Goal: Task Accomplishment & Management: Complete application form

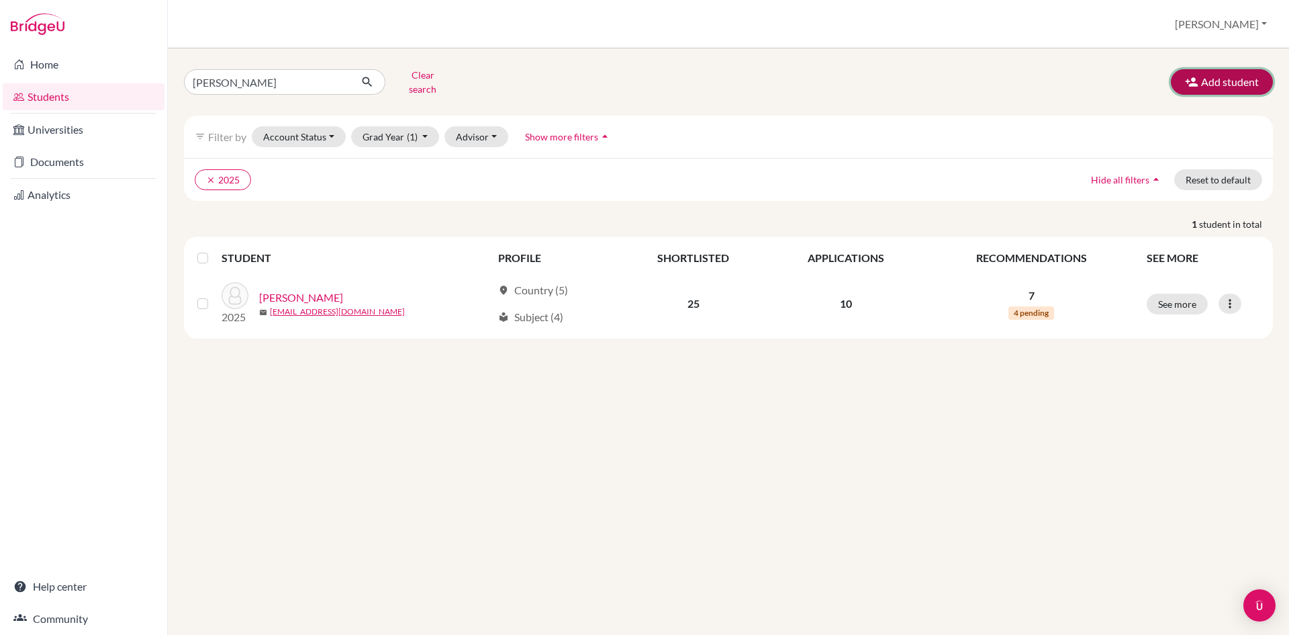
click at [1204, 75] on button "Add student" at bounding box center [1222, 82] width 102 height 26
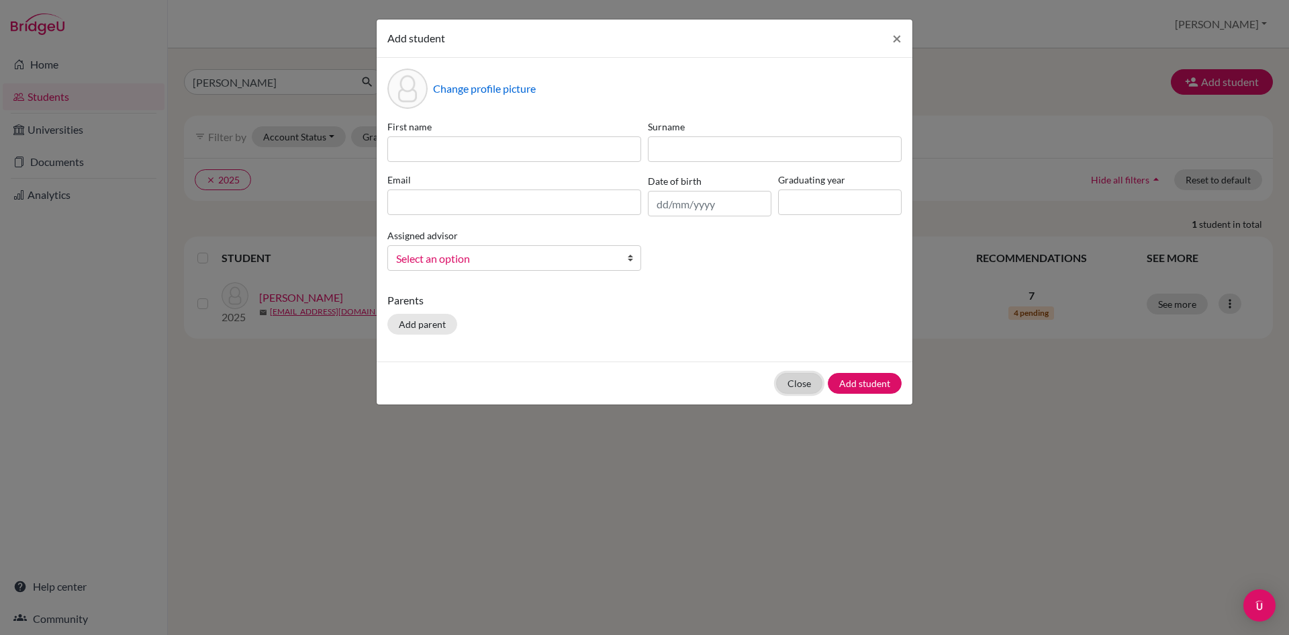
click at [811, 377] on button "Close" at bounding box center [799, 383] width 46 height 21
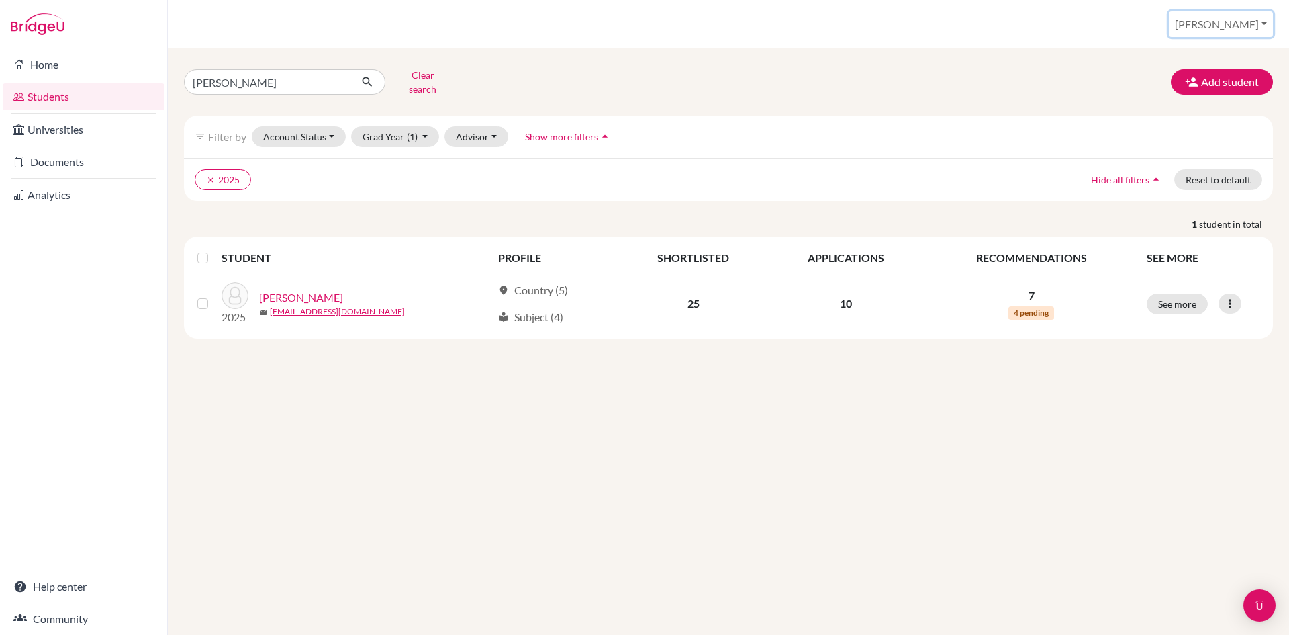
click at [1267, 26] on button "[PERSON_NAME]" at bounding box center [1221, 24] width 104 height 26
click at [1222, 69] on link "School Settings" at bounding box center [1169, 76] width 106 height 21
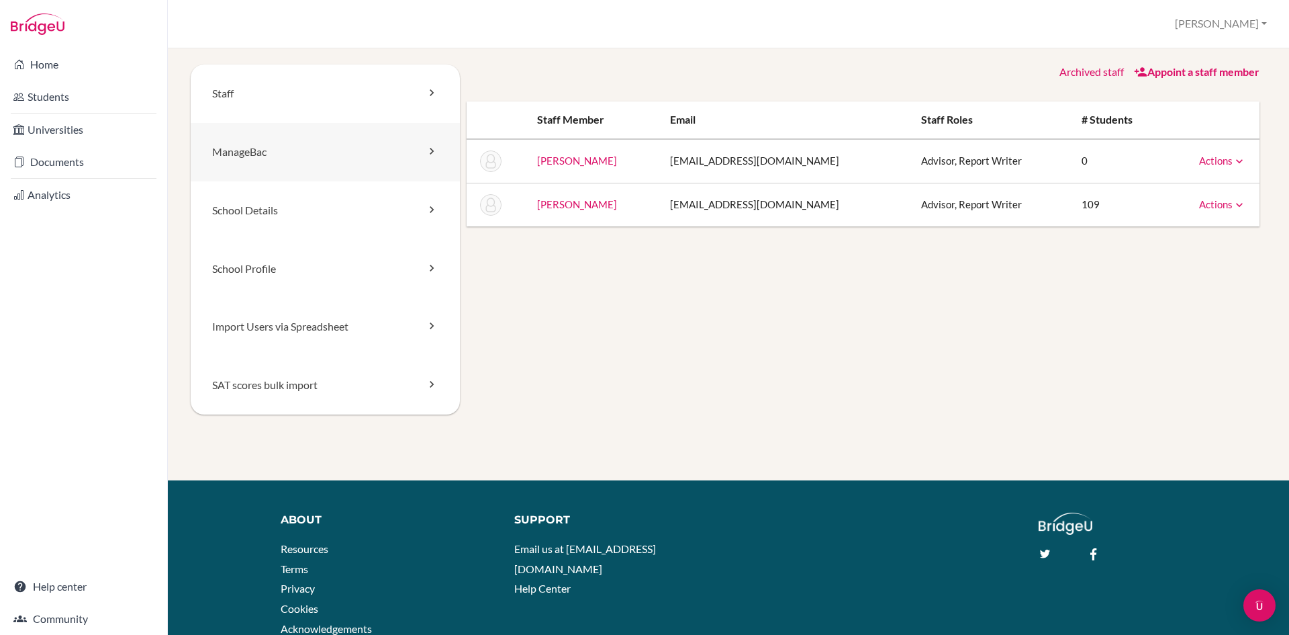
click at [324, 140] on link "ManageBac" at bounding box center [325, 152] width 269 height 58
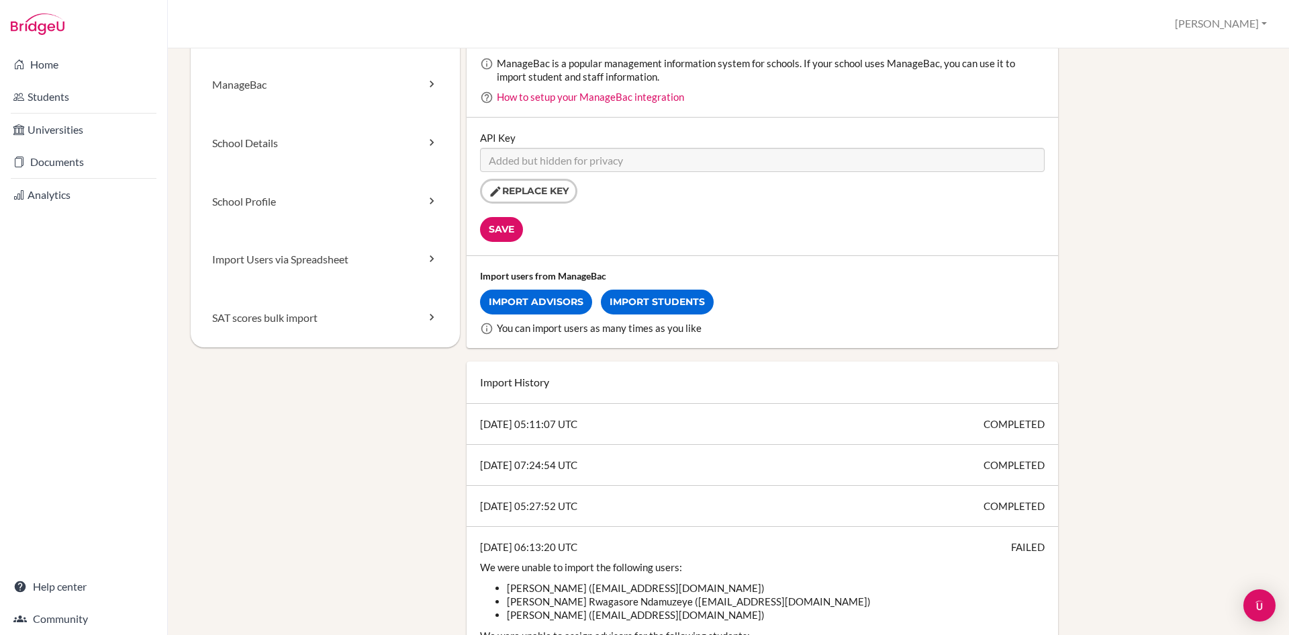
scroll to position [134, 0]
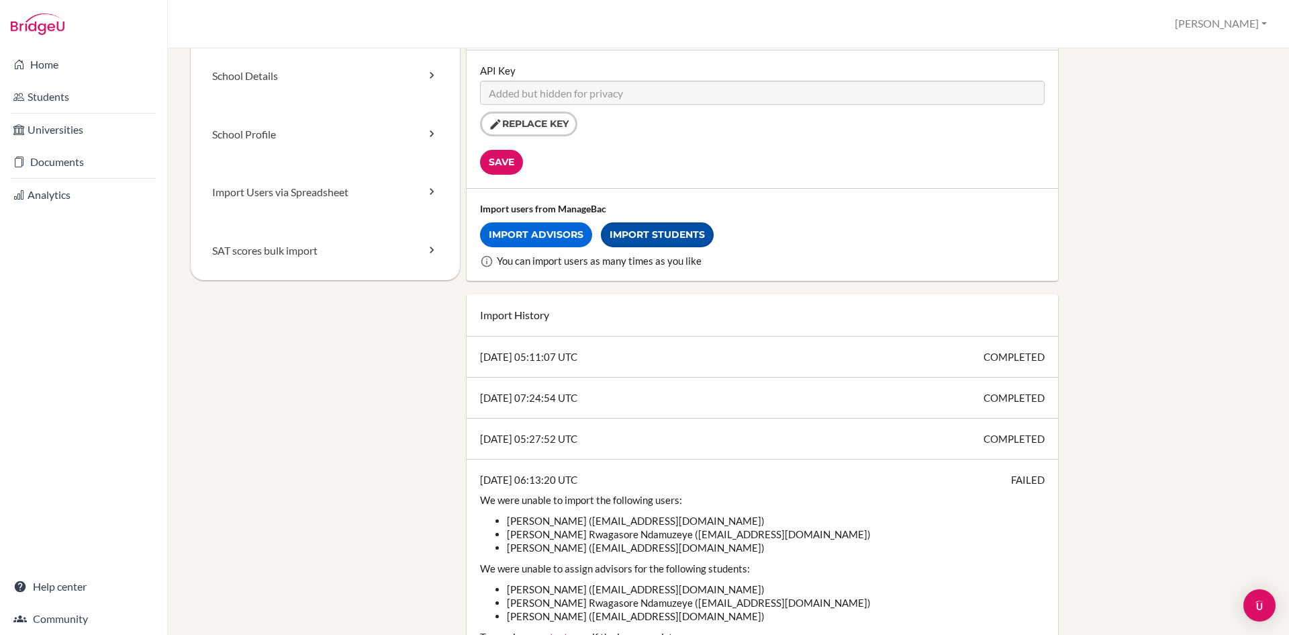
click at [668, 228] on link "Import Students" at bounding box center [657, 234] width 113 height 25
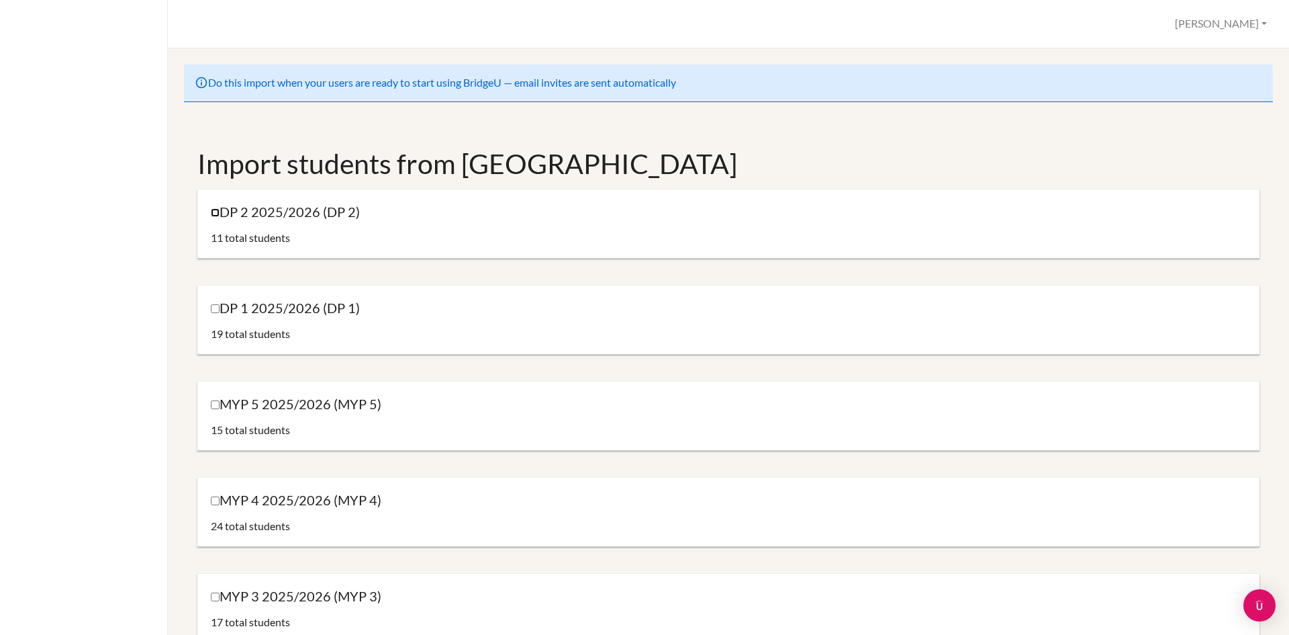
click at [213, 211] on input "DP 2 2025/2026 (DP 2)" at bounding box center [215, 212] width 9 height 9
checkbox input "true"
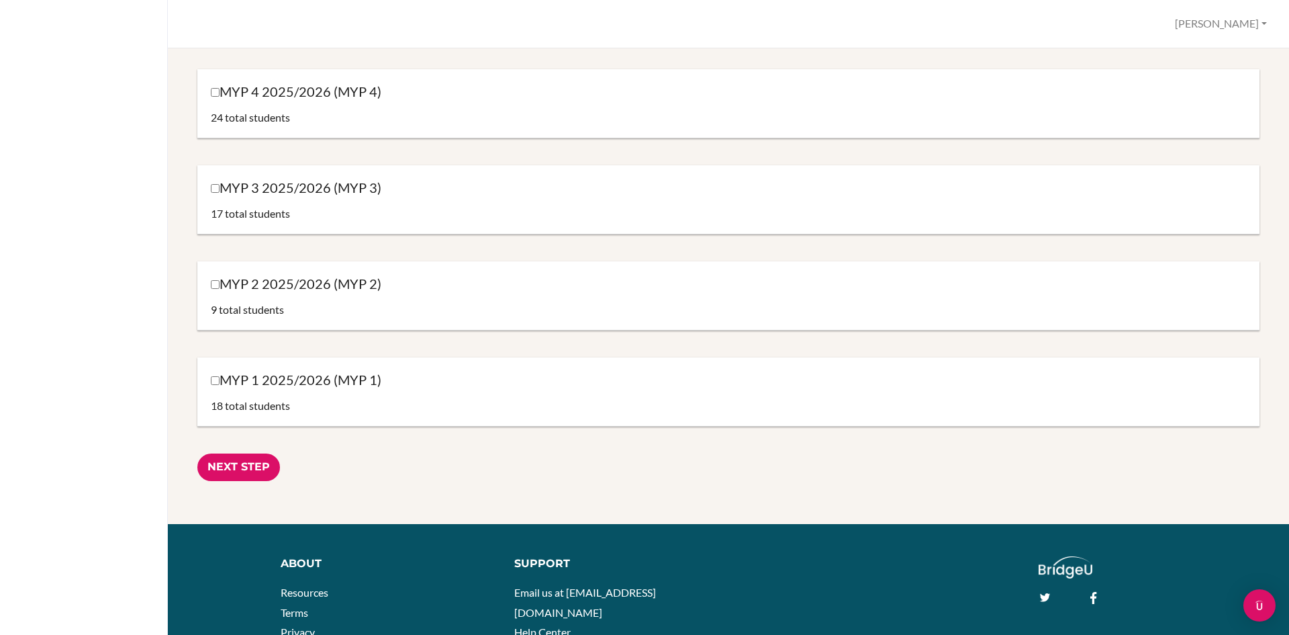
scroll to position [470, 0]
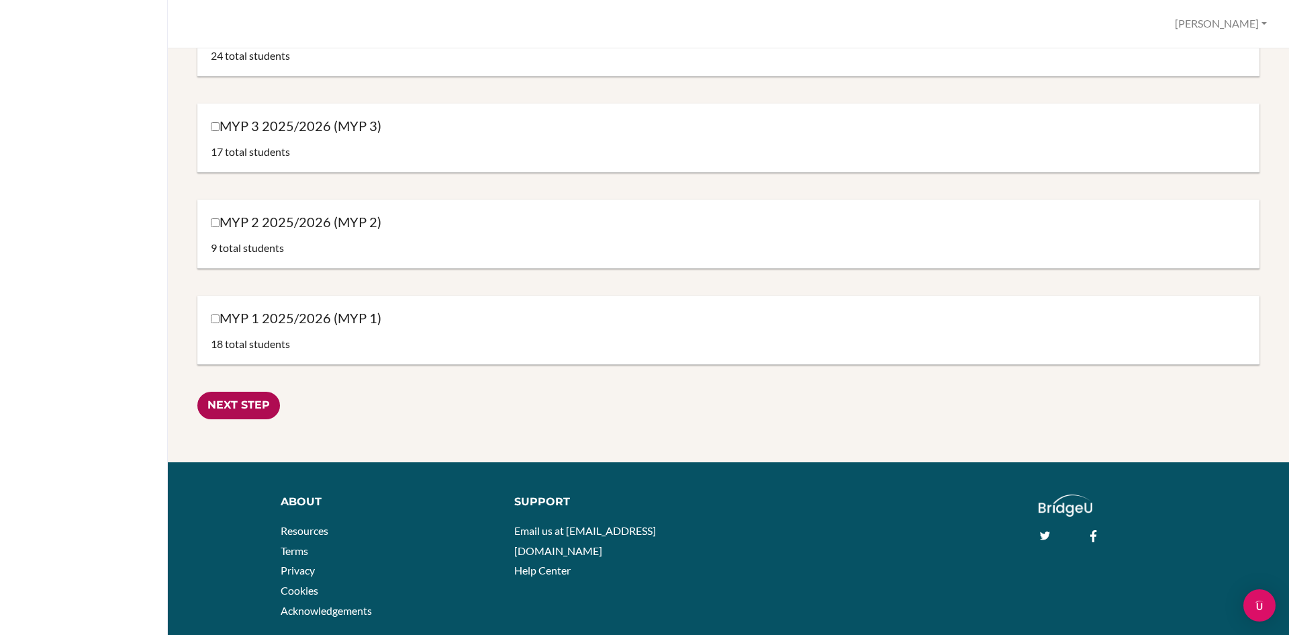
click at [261, 401] on input "Next Step" at bounding box center [238, 406] width 83 height 28
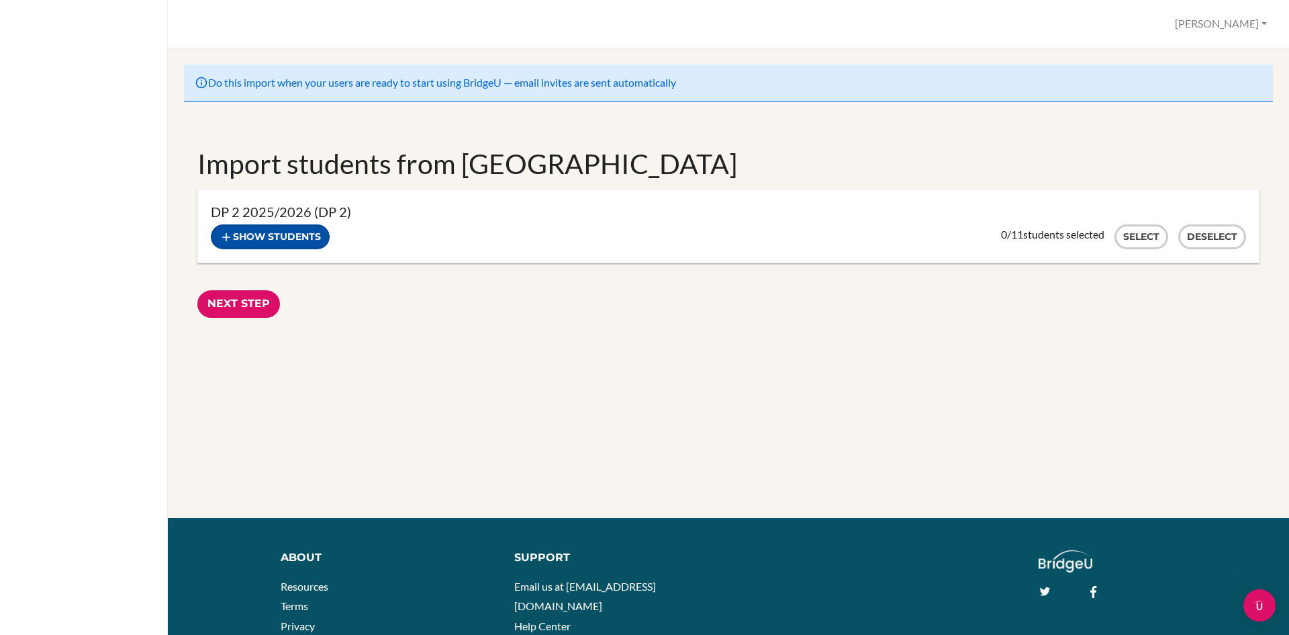
click at [302, 236] on button "Show students" at bounding box center [270, 236] width 119 height 25
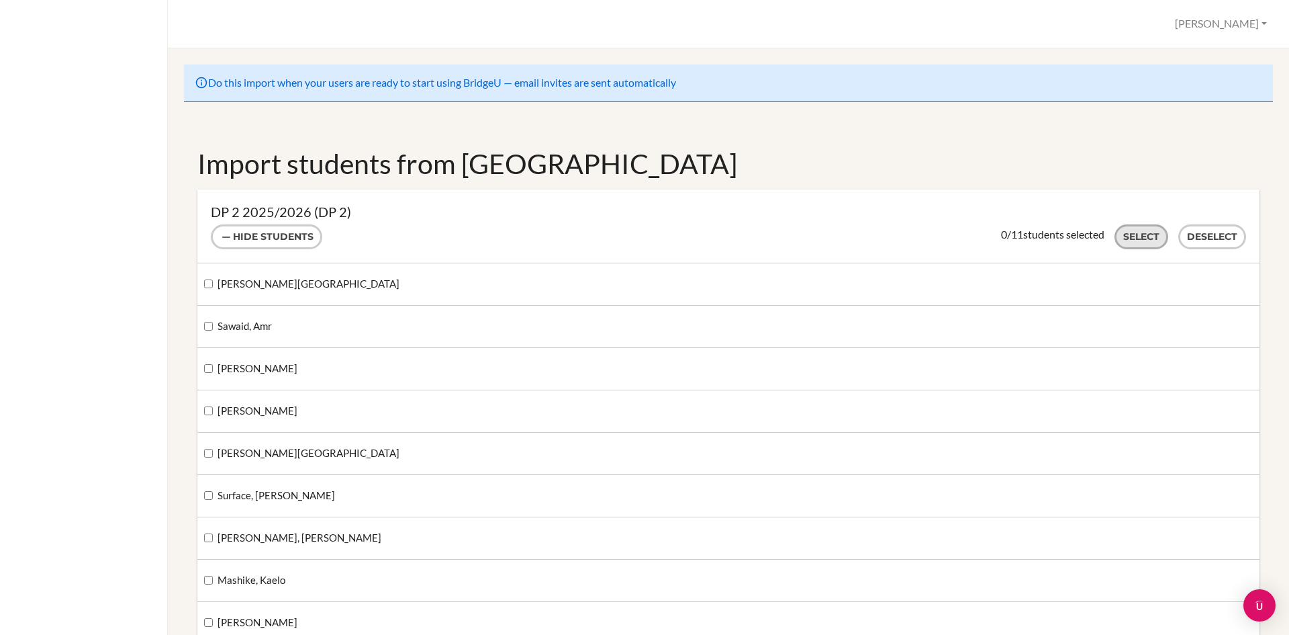
click at [1133, 238] on button "Select" at bounding box center [1142, 236] width 54 height 25
checkbox input "true"
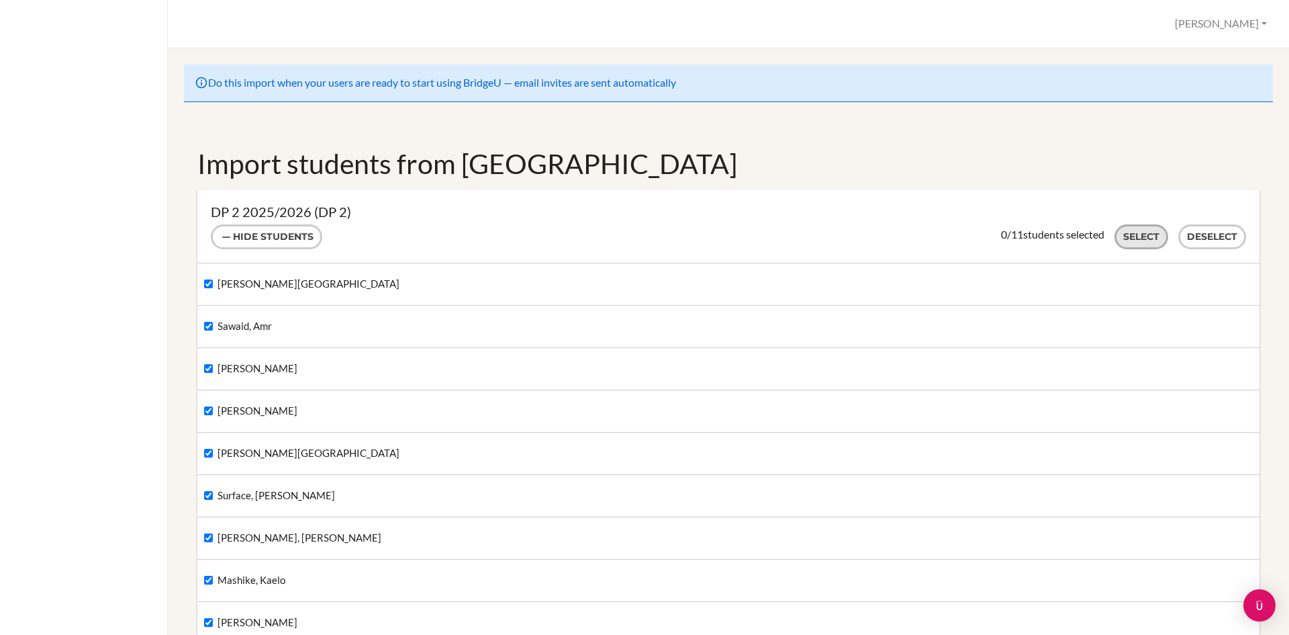
checkbox input "true"
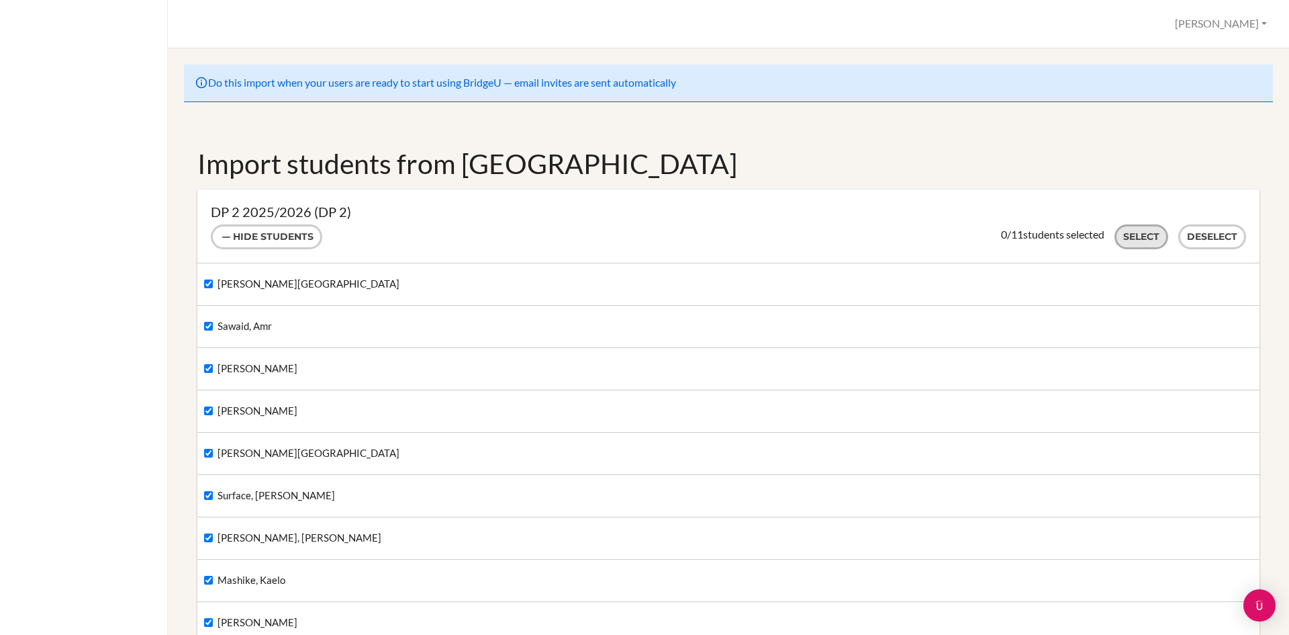
checkbox input "true"
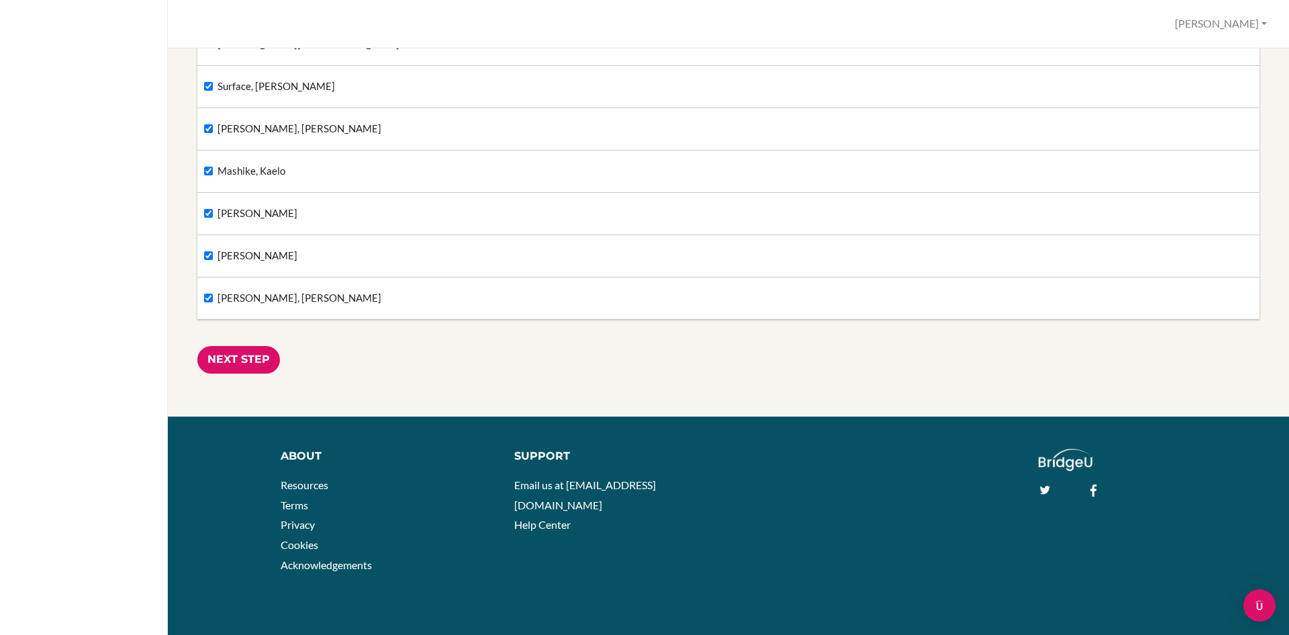
scroll to position [410, 0]
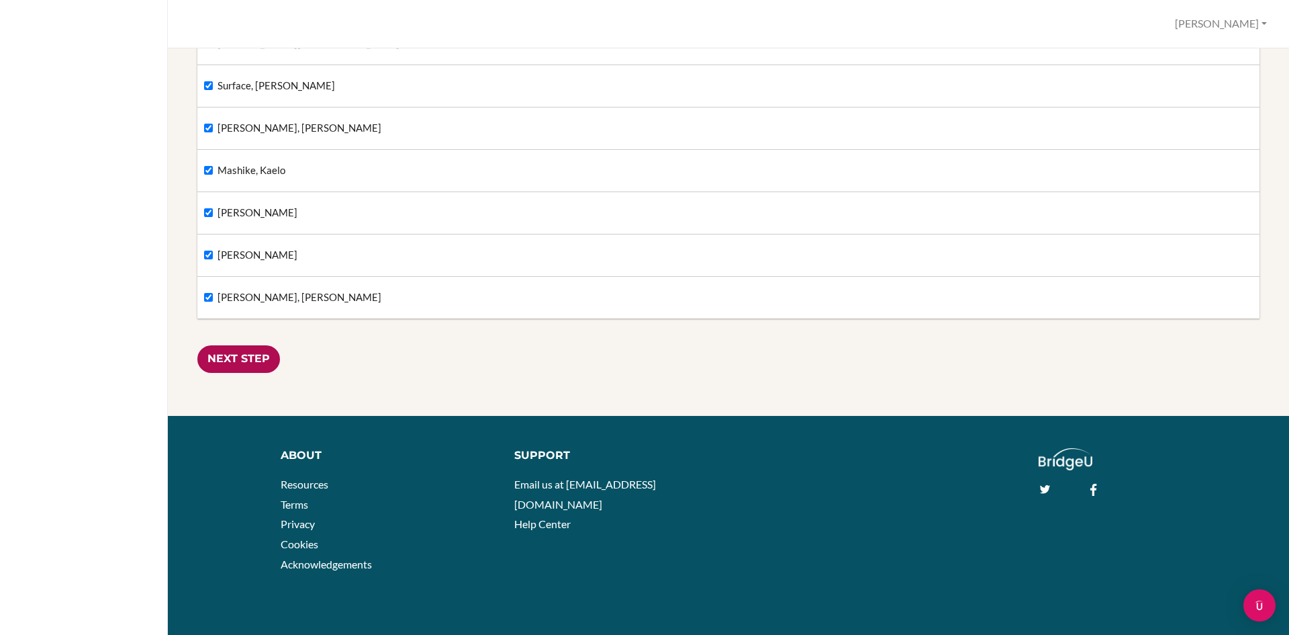
click at [267, 360] on input "Next Step" at bounding box center [238, 359] width 83 height 28
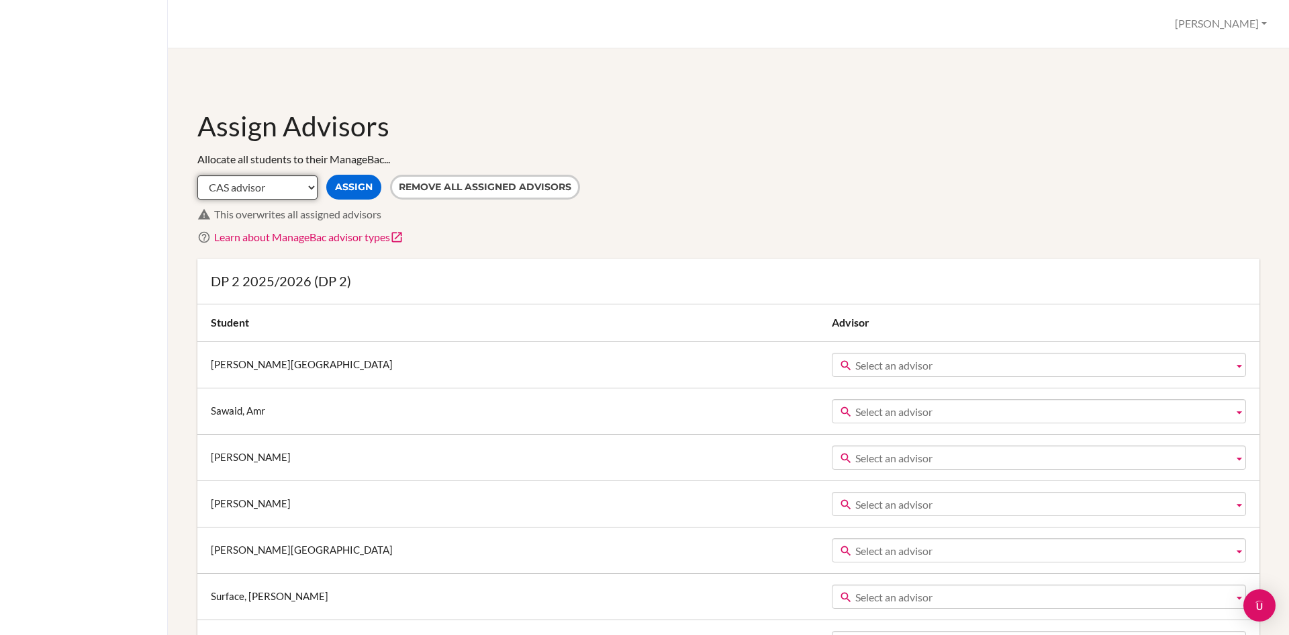
click at [294, 190] on select "CAS advisor EE advisor Homeroom advisor TOK advisor" at bounding box center [257, 187] width 120 height 24
click at [453, 185] on button "Remove all assigned advisors" at bounding box center [485, 187] width 190 height 25
click at [856, 359] on span "Select an advisor" at bounding box center [1042, 365] width 373 height 24
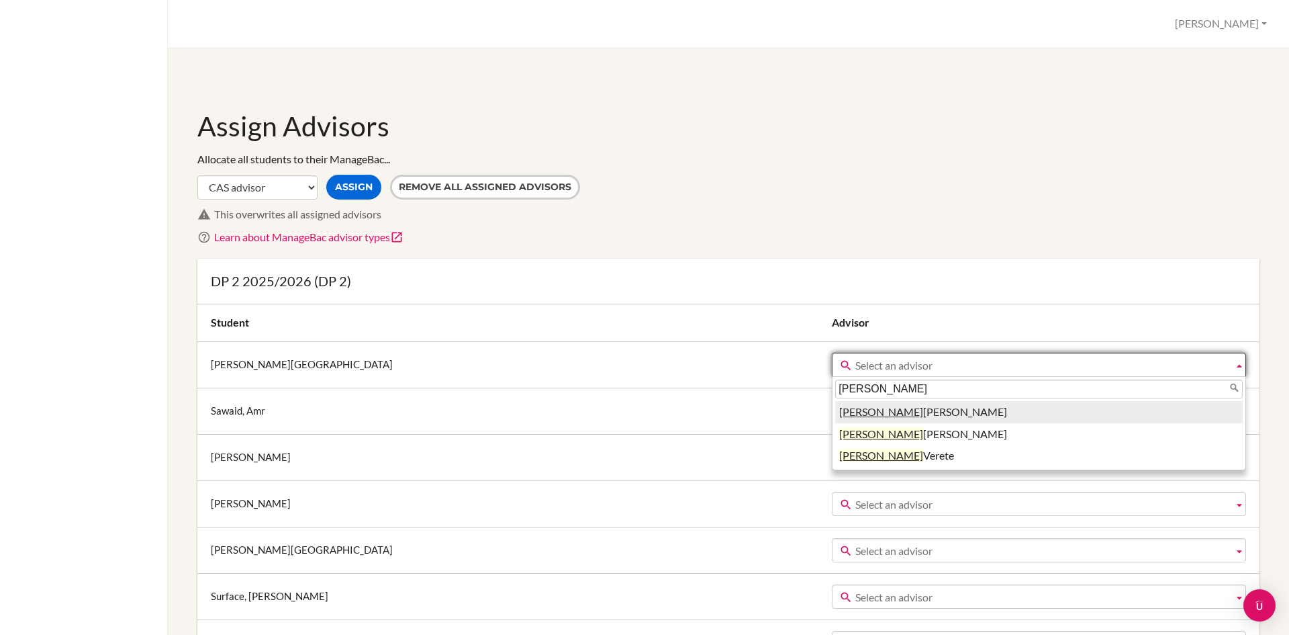
type input "naomi"
click at [835, 414] on li "Naomi Marchant" at bounding box center [1039, 412] width 408 height 22
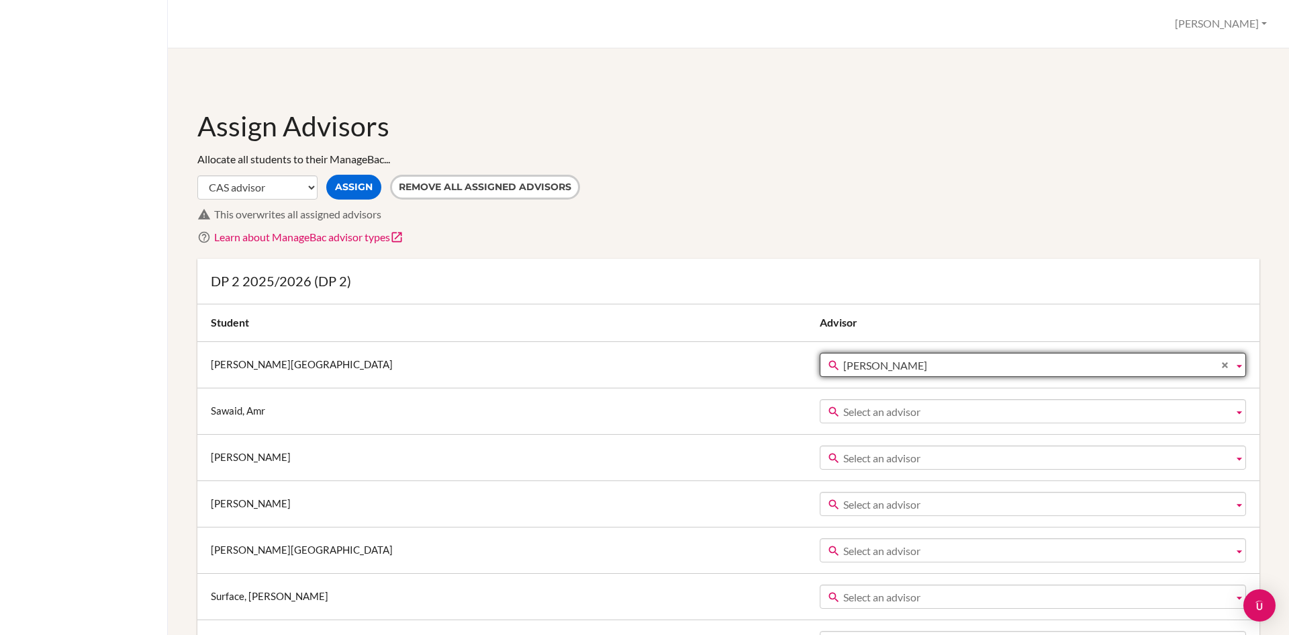
click at [844, 406] on span "Select an advisor" at bounding box center [1036, 412] width 385 height 24
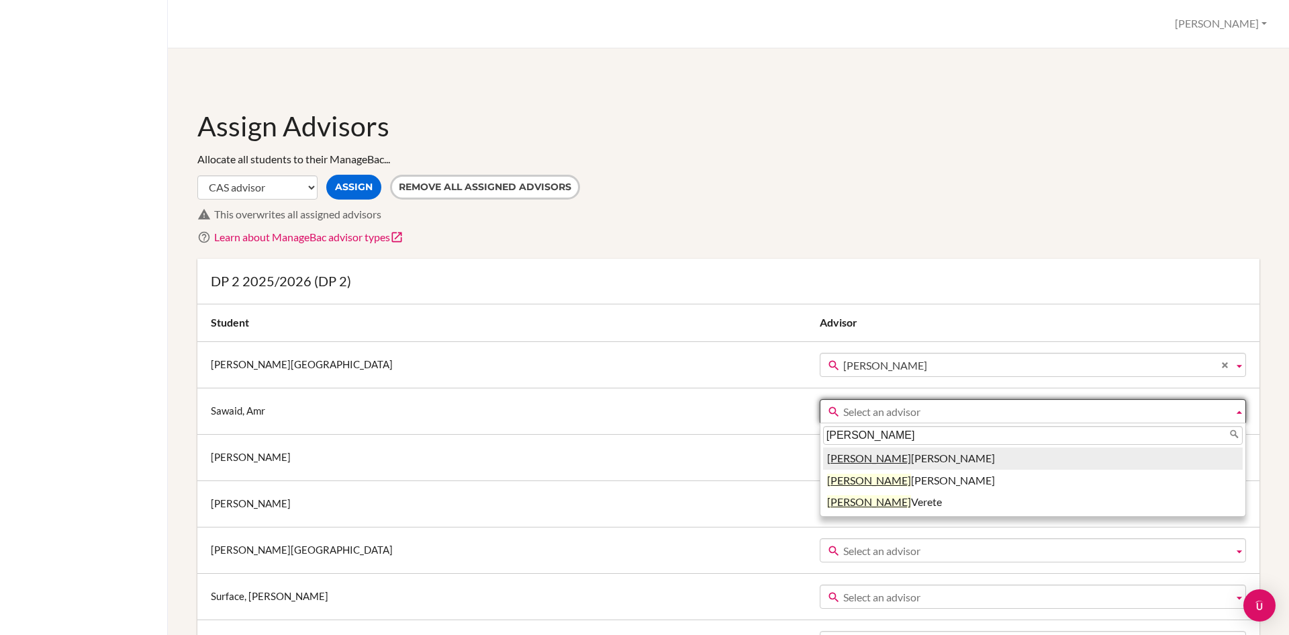
type input "naomi"
click at [852, 457] on li "Naomi Marchant" at bounding box center [1033, 458] width 420 height 22
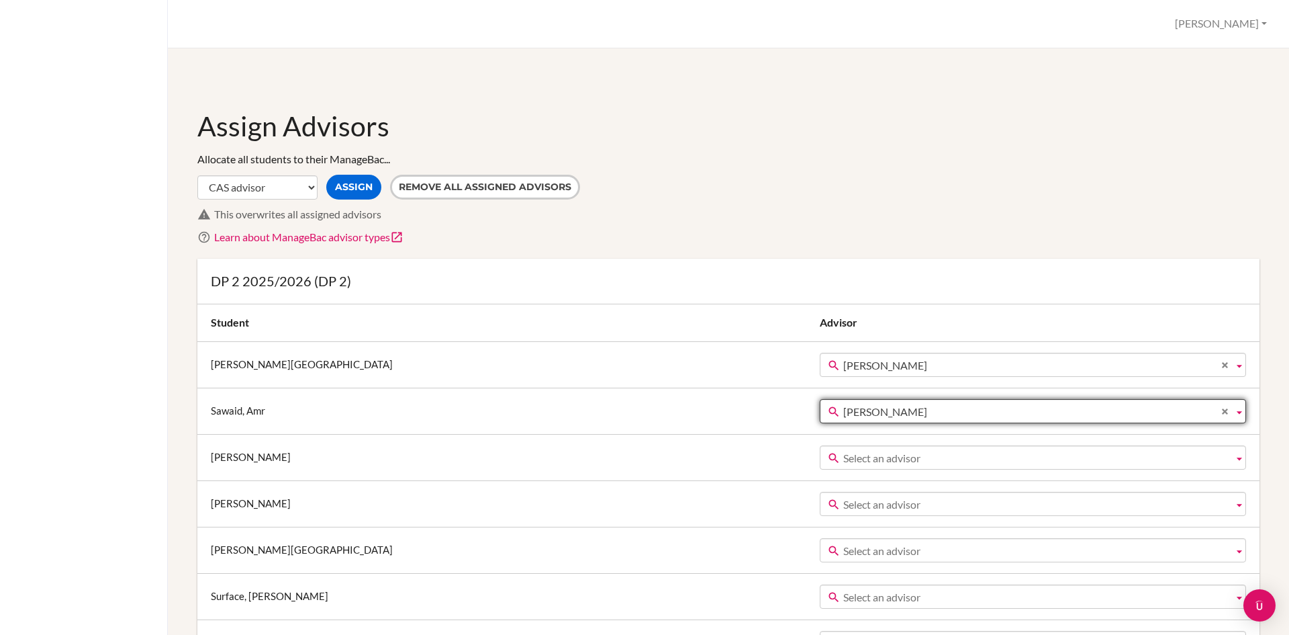
click at [850, 464] on span "Select an advisor" at bounding box center [1036, 458] width 385 height 24
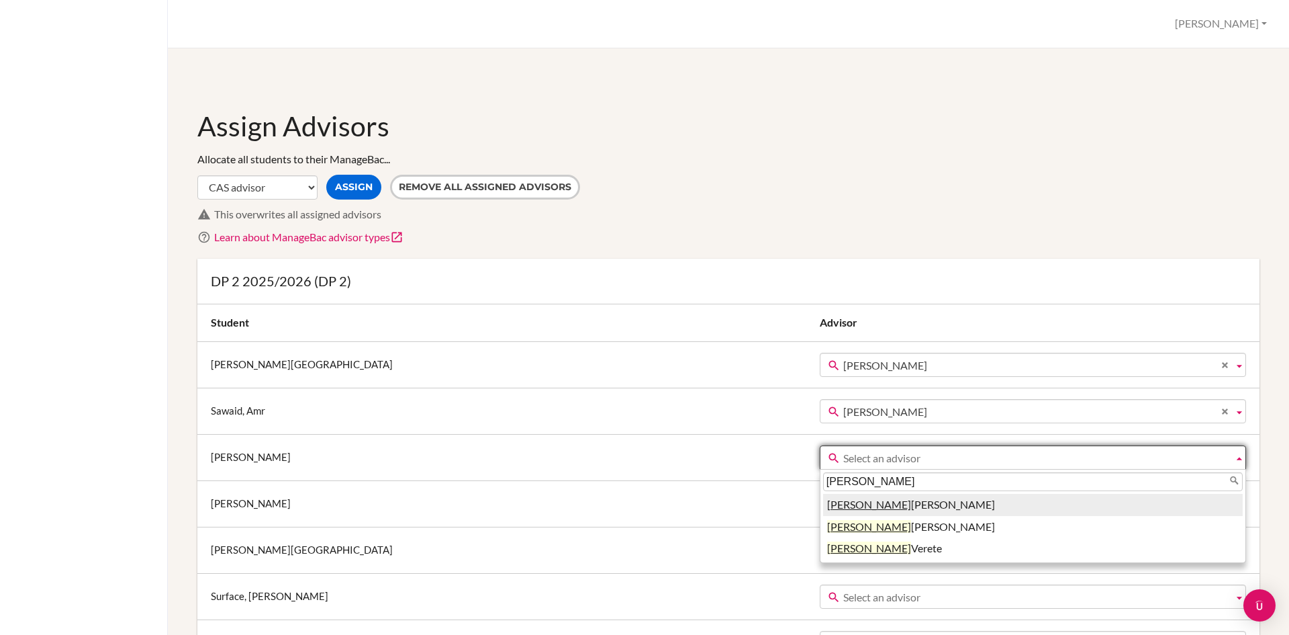
type input "naomi"
click at [862, 508] on li "Naomi Marchant" at bounding box center [1033, 505] width 420 height 22
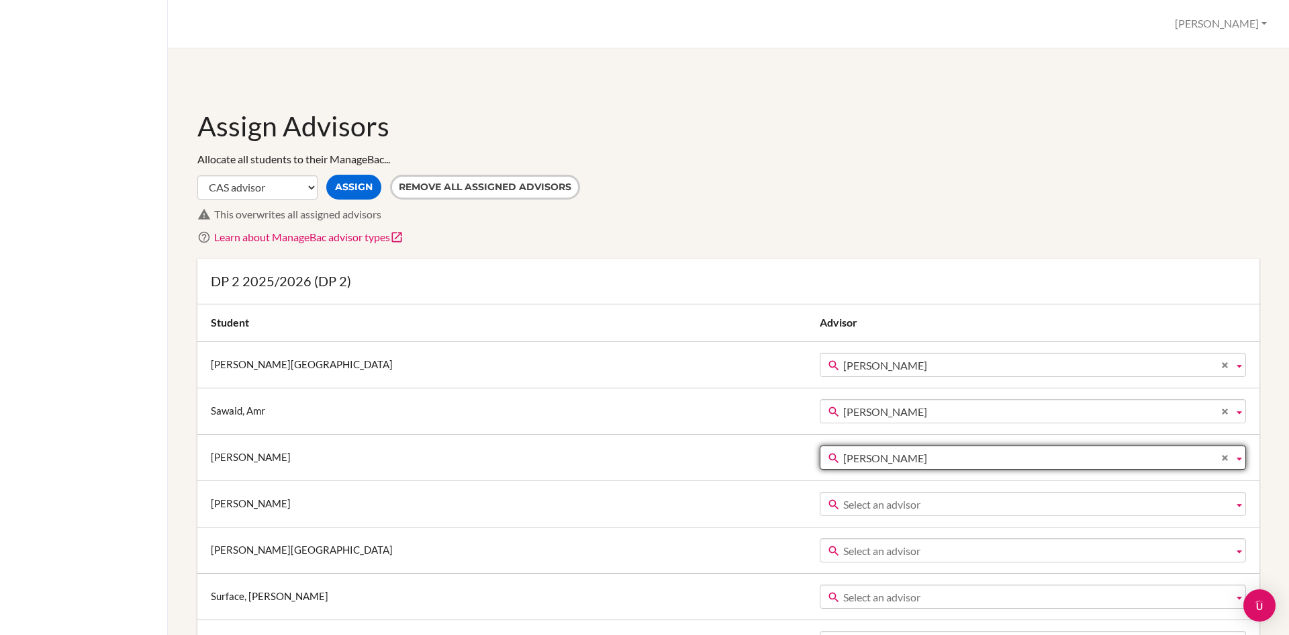
click at [862, 518] on td "Aaron Edelman Abe Storer Agata Storer Alexia Capote Amanda Abel Andrea Anaki An…" at bounding box center [1038, 503] width 443 height 46
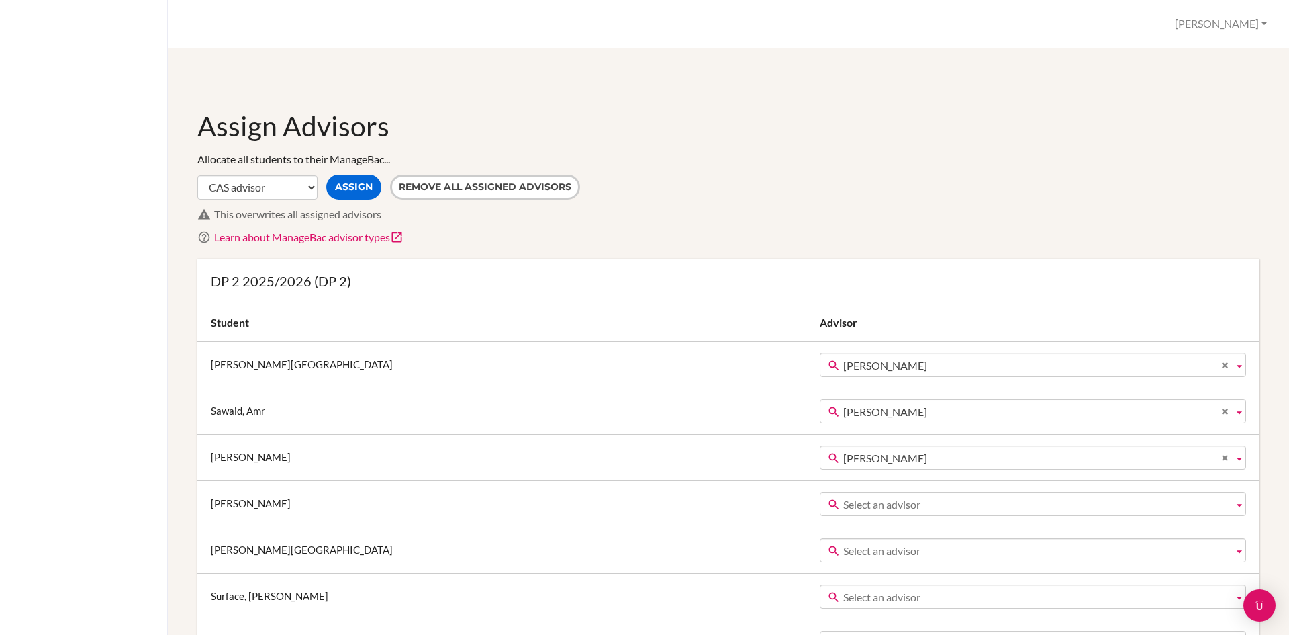
click at [864, 509] on span "Select an advisor" at bounding box center [1036, 504] width 385 height 24
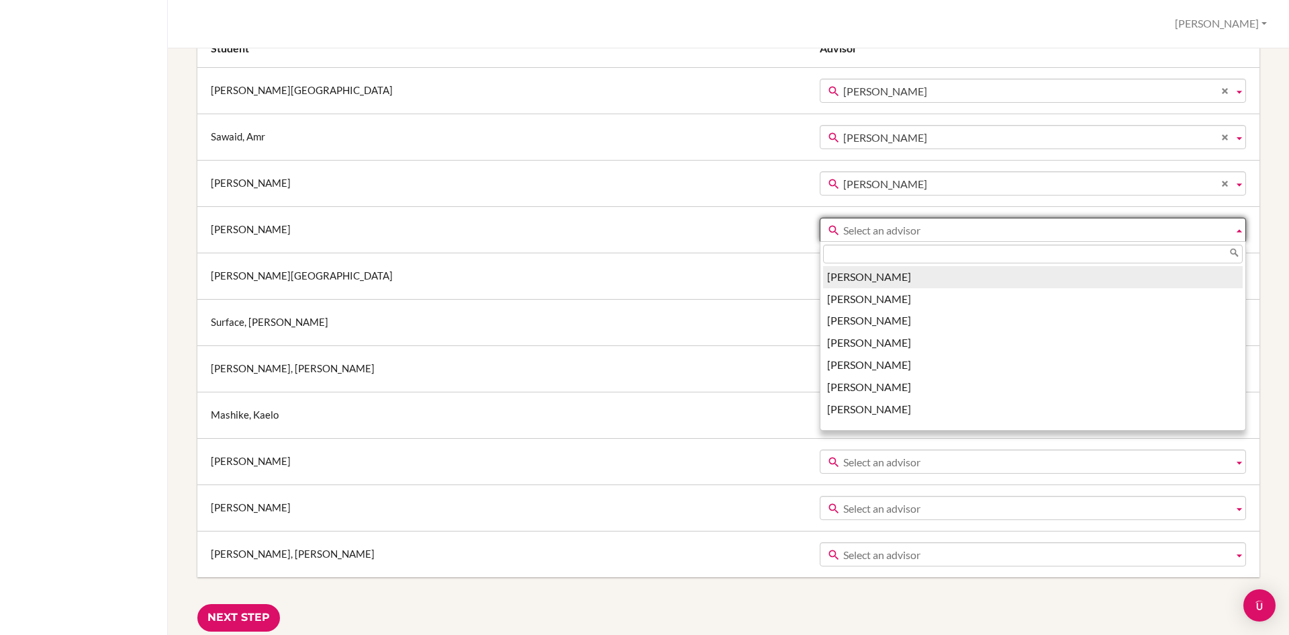
scroll to position [269, 0]
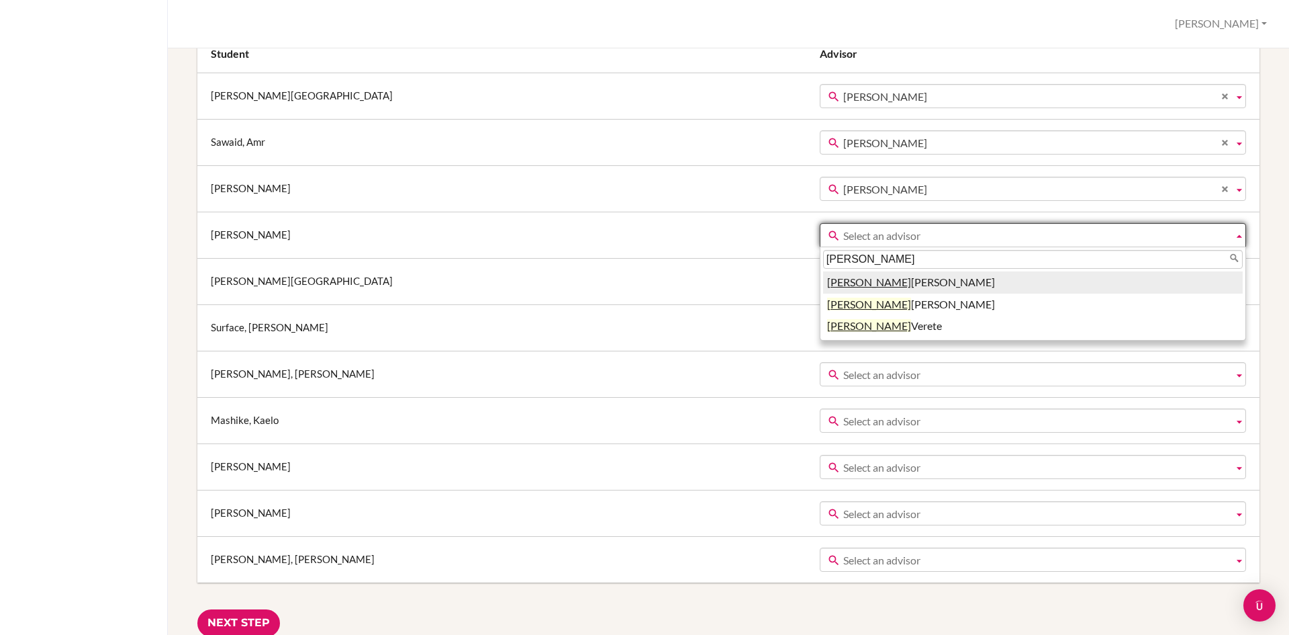
type input "naomi"
click at [1073, 274] on li "Naomi Marchant" at bounding box center [1033, 282] width 420 height 22
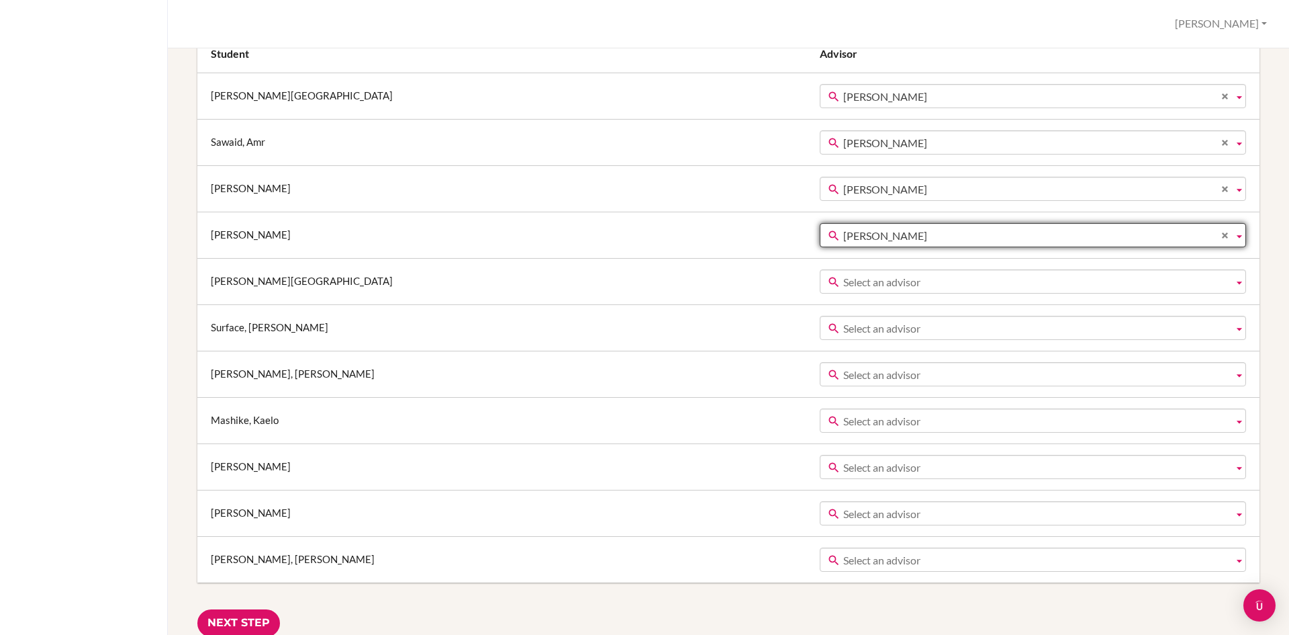
click at [1063, 287] on span "Select an advisor" at bounding box center [1036, 282] width 385 height 24
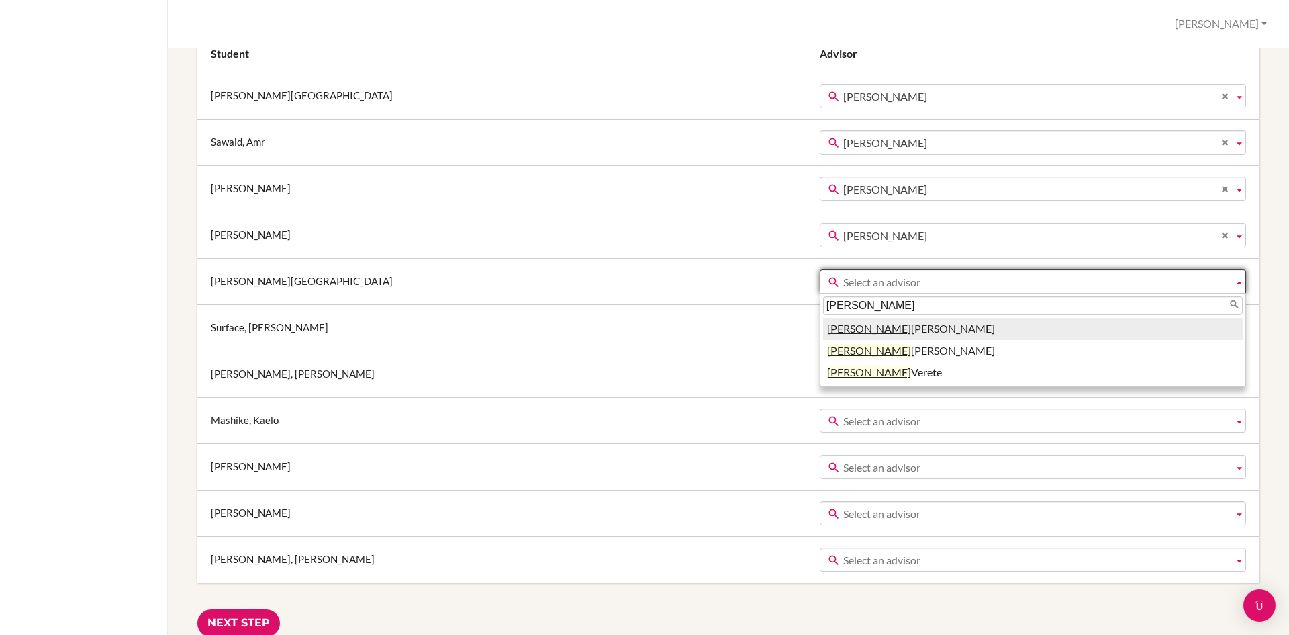
type input "naomi"
click at [1056, 320] on li "Naomi Marchant" at bounding box center [1033, 329] width 420 height 22
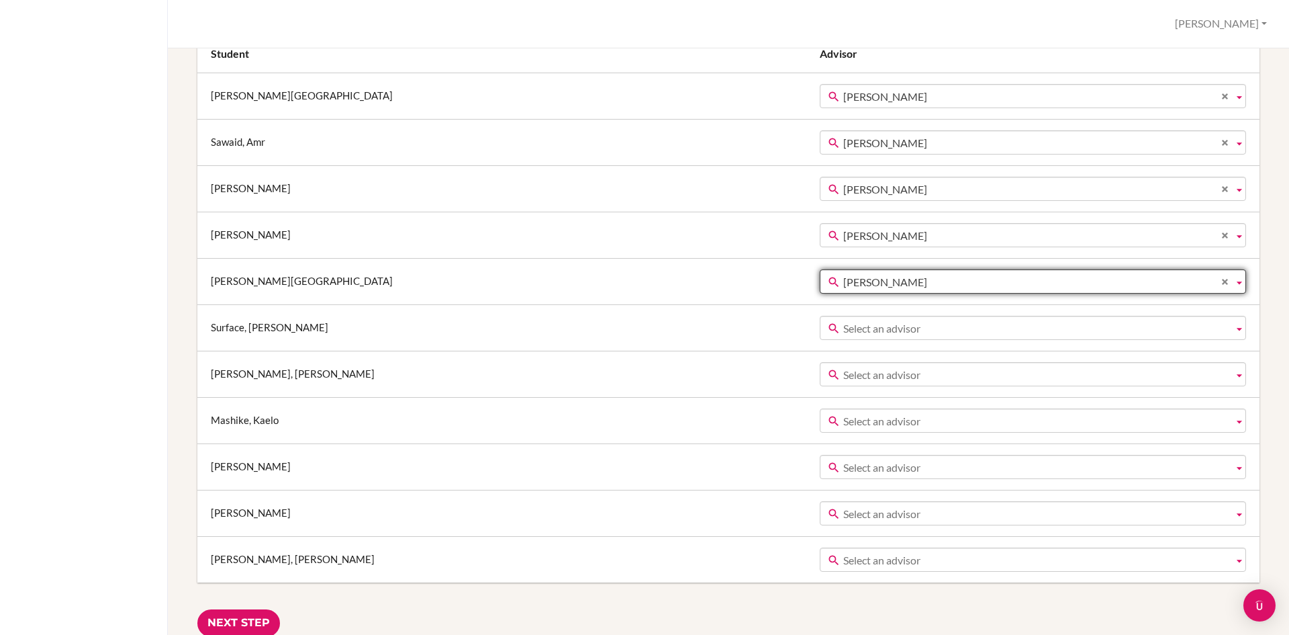
click at [1037, 334] on span "Select an advisor" at bounding box center [1036, 328] width 385 height 24
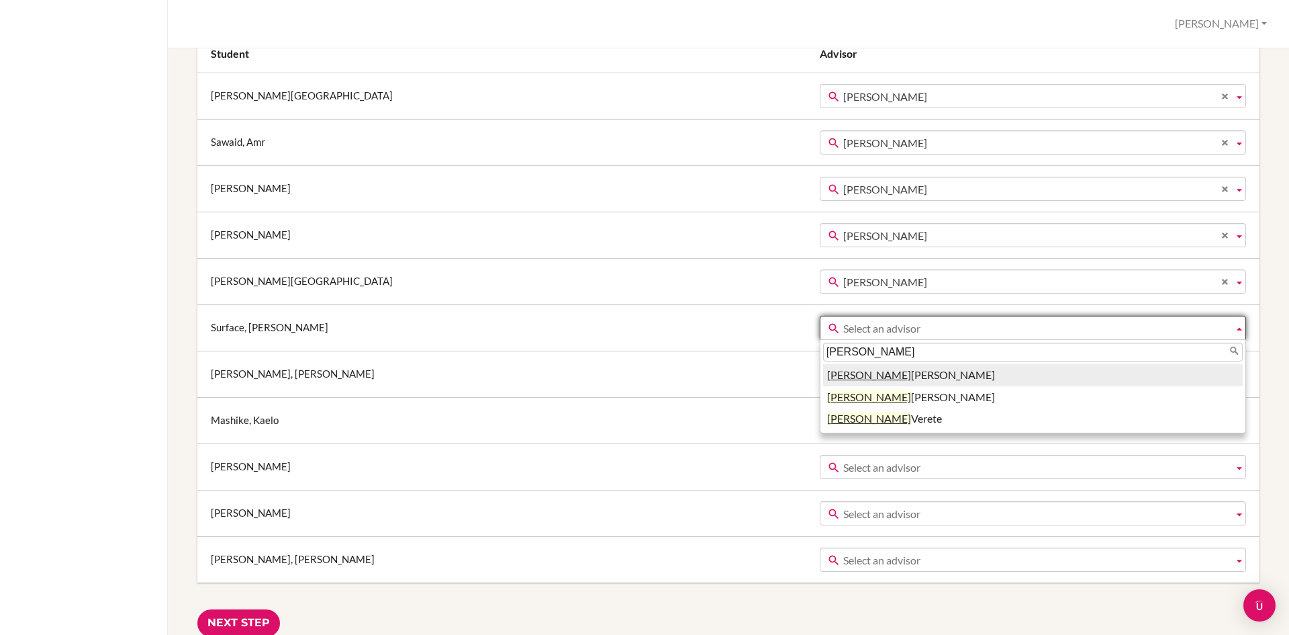
type input "naomi"
click at [991, 373] on li "Naomi Marchant" at bounding box center [1033, 375] width 420 height 22
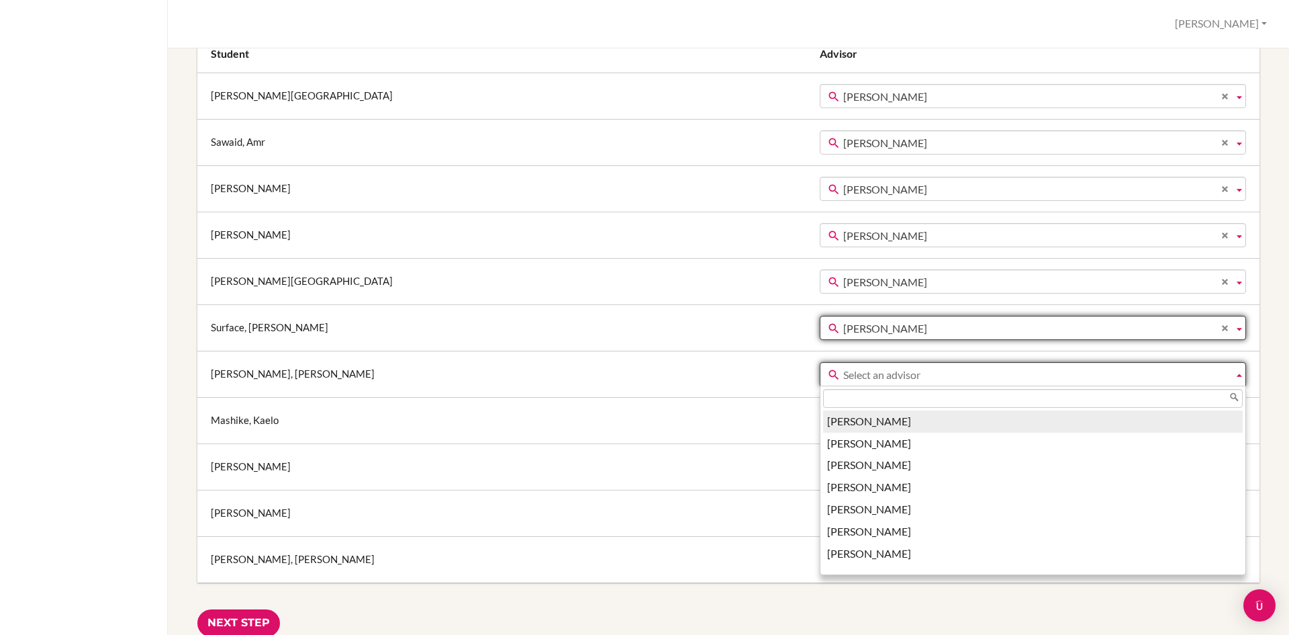
click at [987, 381] on span "Select an advisor" at bounding box center [1036, 375] width 385 height 24
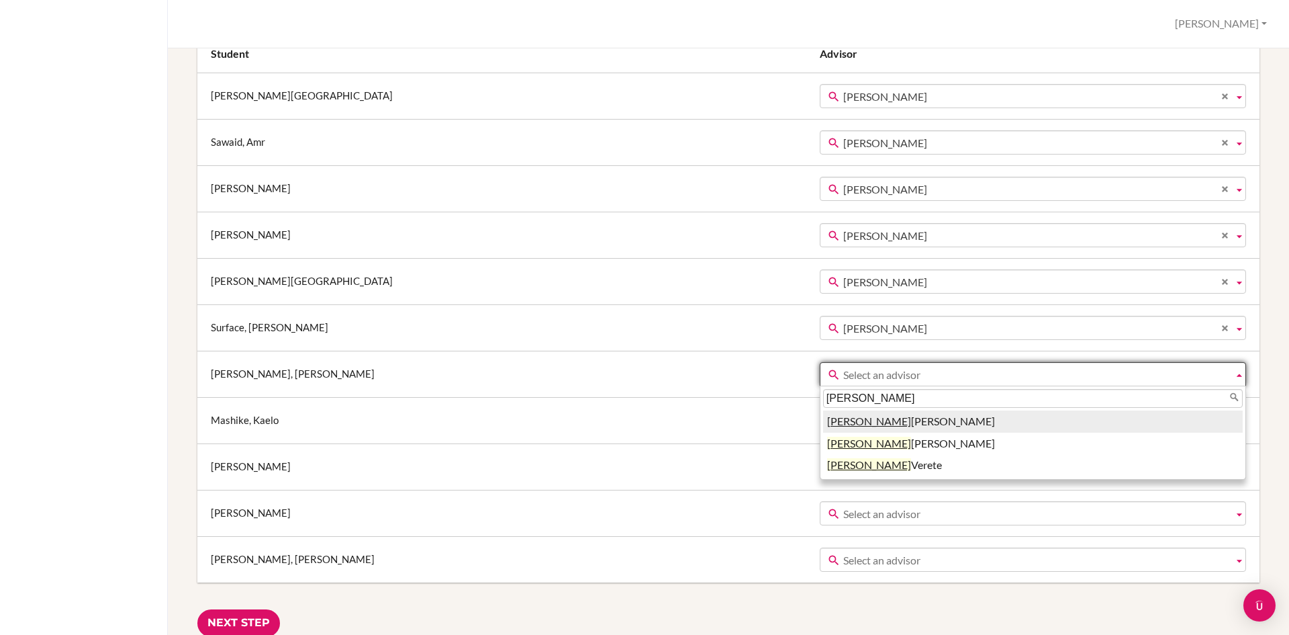
type input "naomi"
click at [989, 424] on li "Naomi Marchant" at bounding box center [1033, 421] width 420 height 22
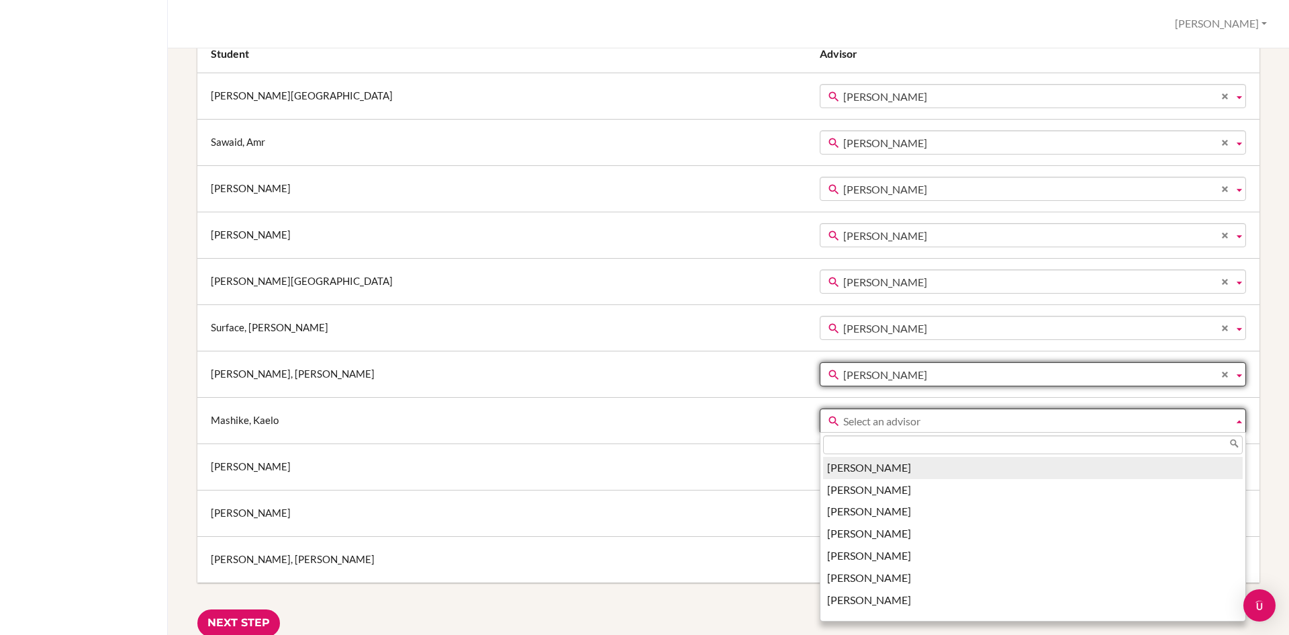
click at [985, 423] on span "Select an advisor" at bounding box center [1036, 421] width 385 height 24
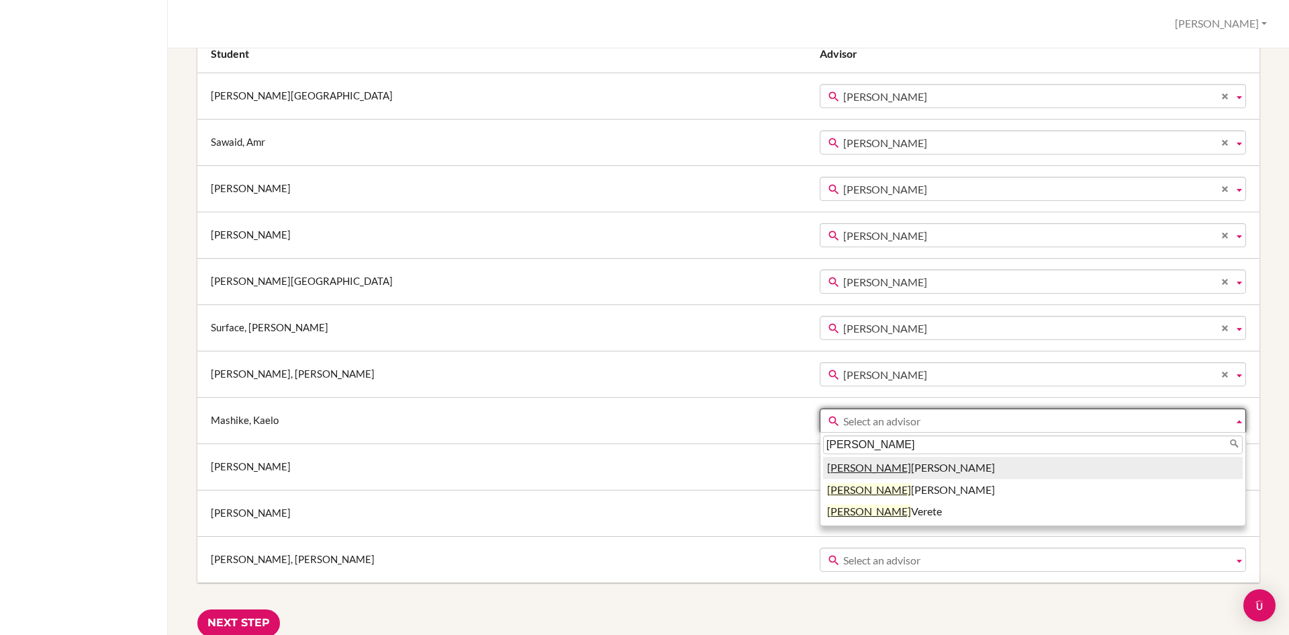
type input "naomi"
click at [995, 469] on li "Naomi Marchant" at bounding box center [1033, 468] width 420 height 22
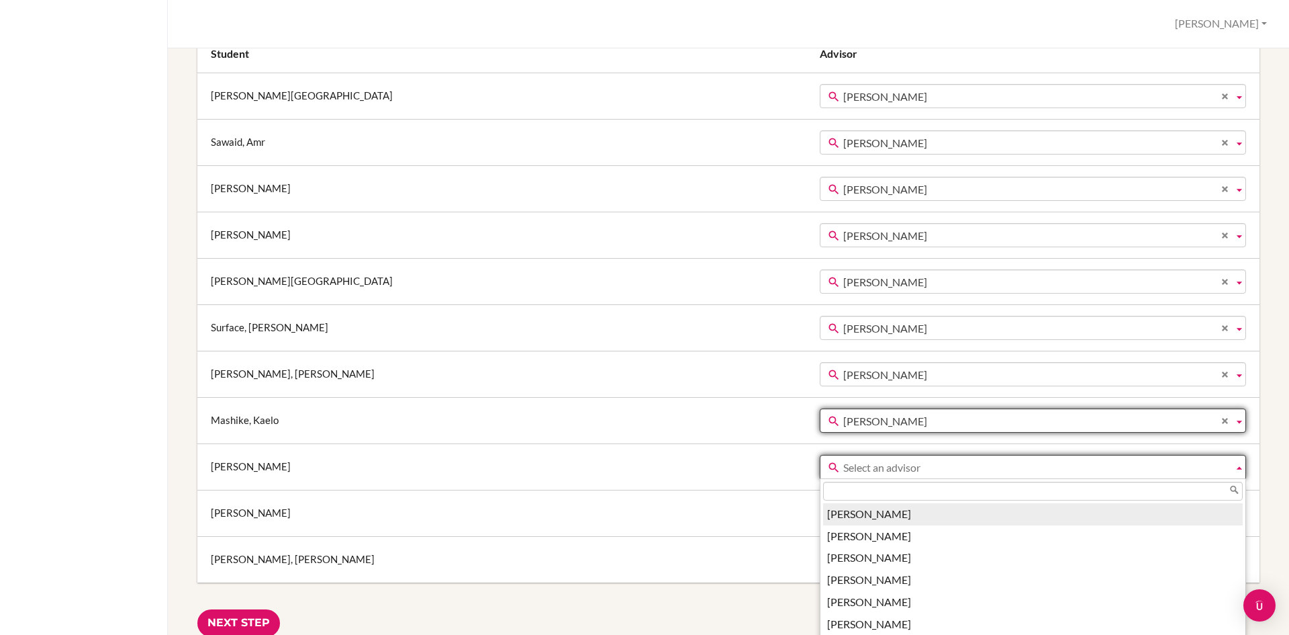
click at [984, 465] on span "Select an advisor" at bounding box center [1036, 467] width 385 height 24
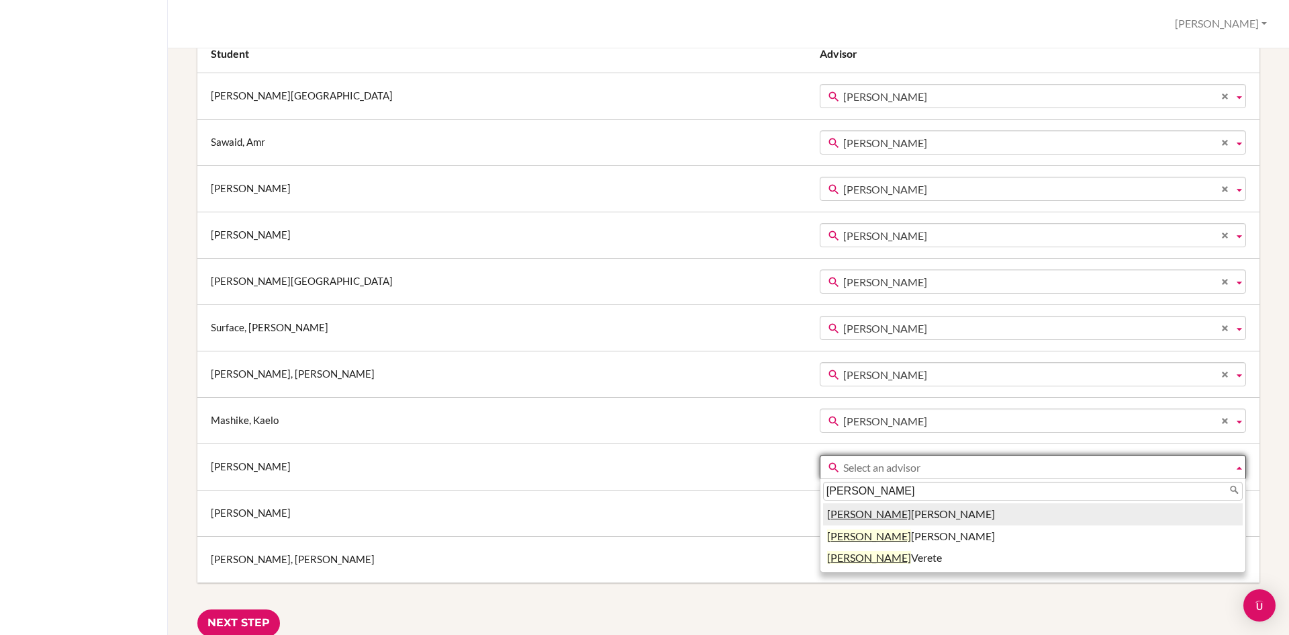
type input "naomi"
click at [946, 514] on li "Naomi Marchant" at bounding box center [1033, 514] width 420 height 22
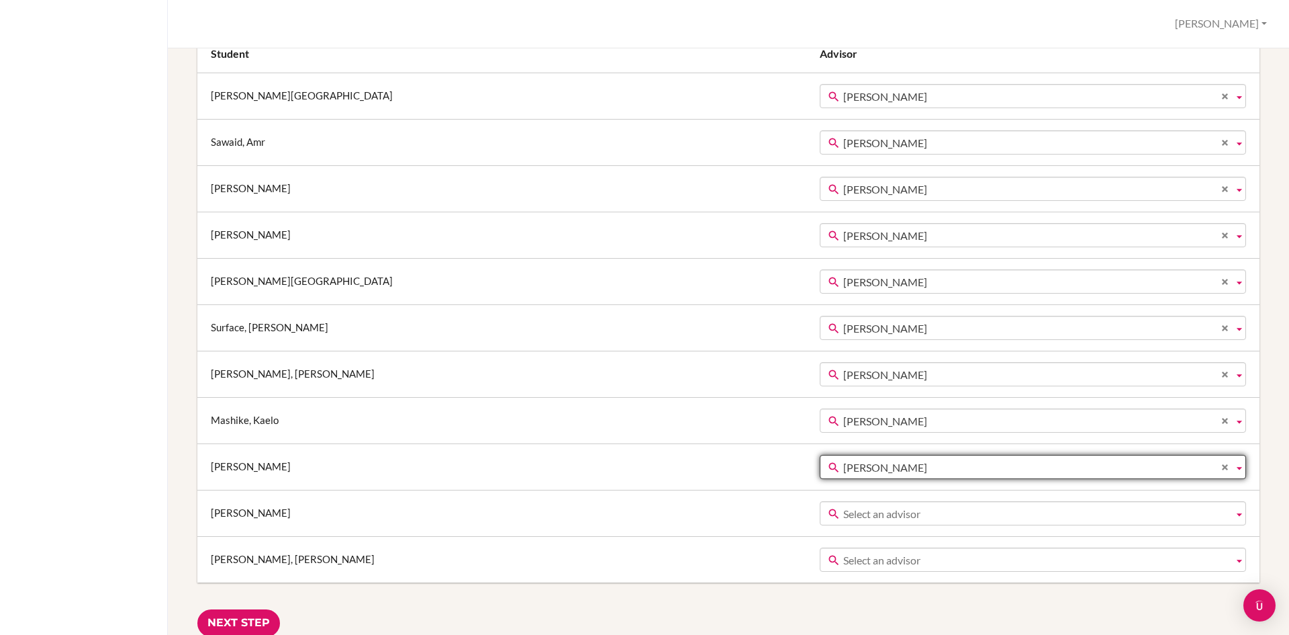
click at [948, 513] on span "Select an advisor" at bounding box center [1036, 514] width 385 height 24
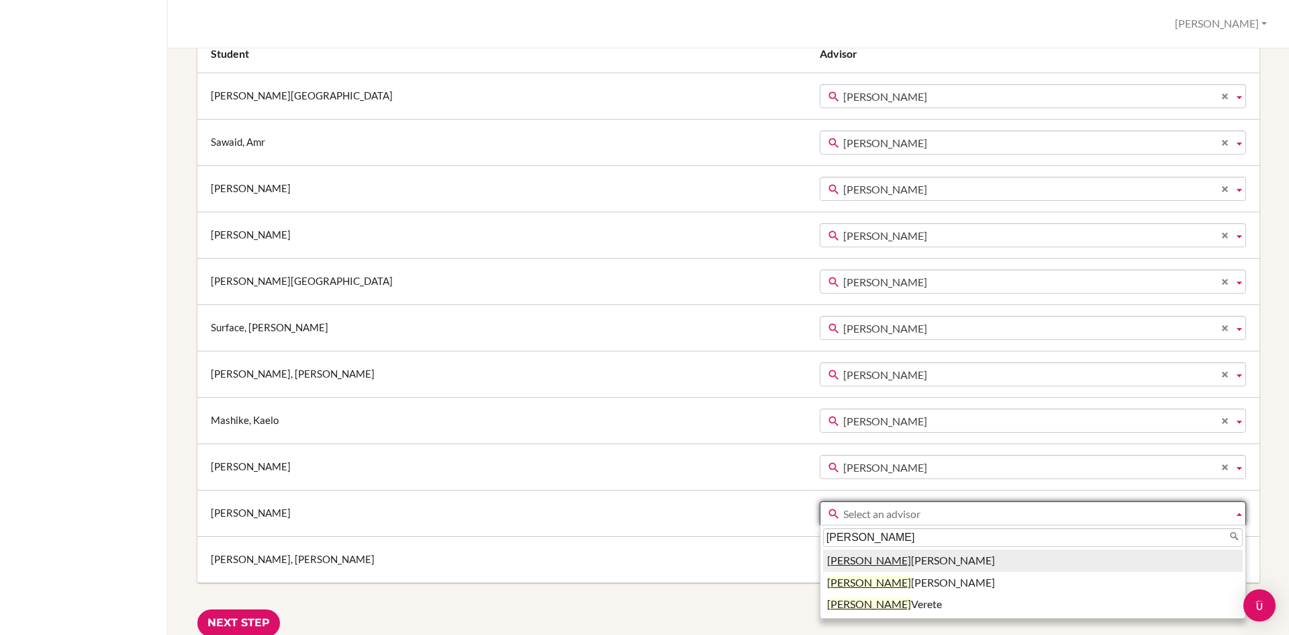
type input "naomi"
click at [935, 551] on li "Naomi Marchant" at bounding box center [1033, 560] width 420 height 22
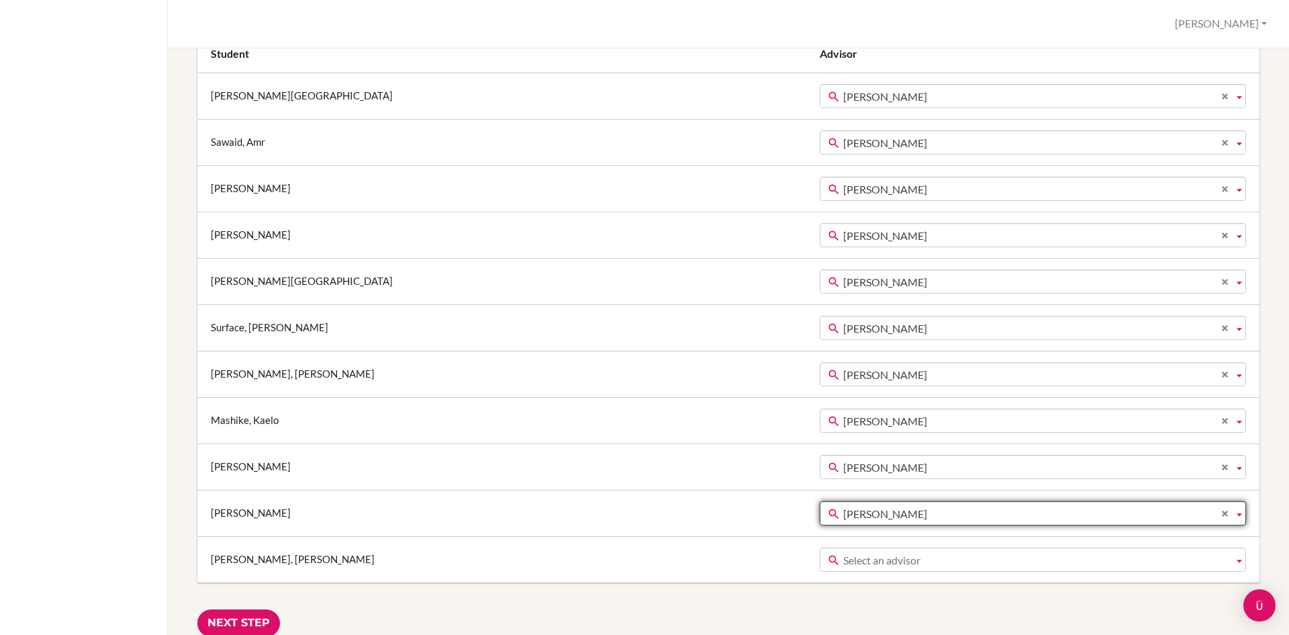
click at [935, 551] on span "Select an advisor" at bounding box center [1036, 560] width 385 height 24
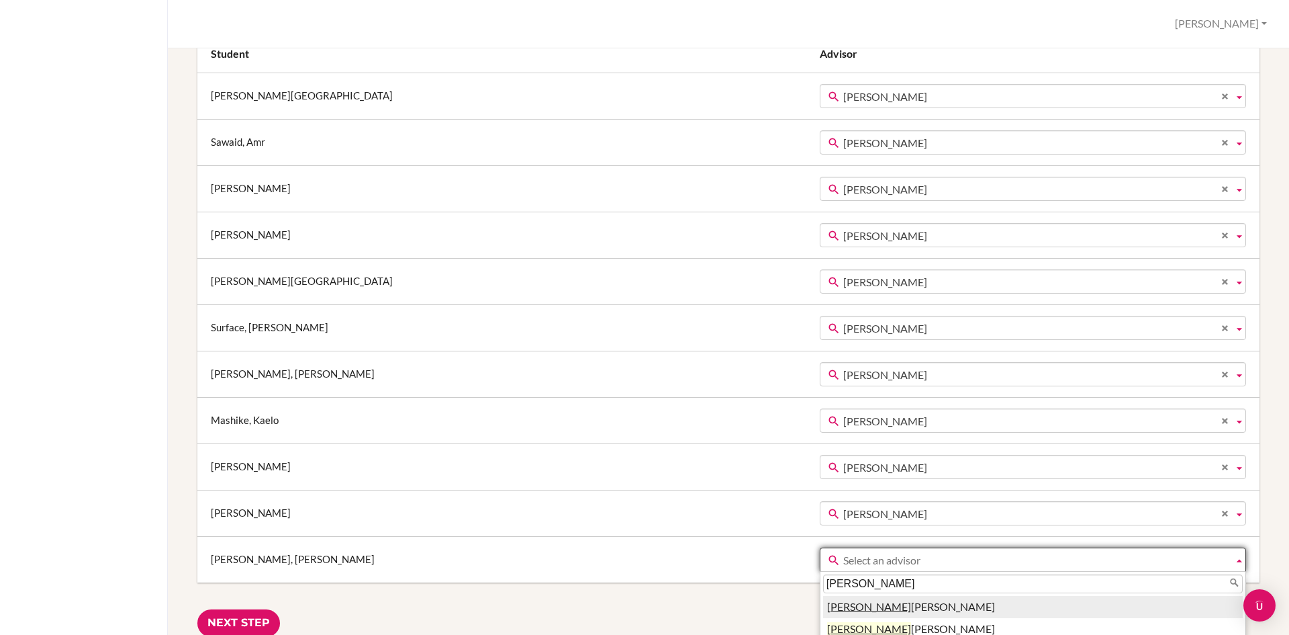
type input "naomi"
click at [920, 608] on li "Naomi Marchant" at bounding box center [1033, 607] width 420 height 22
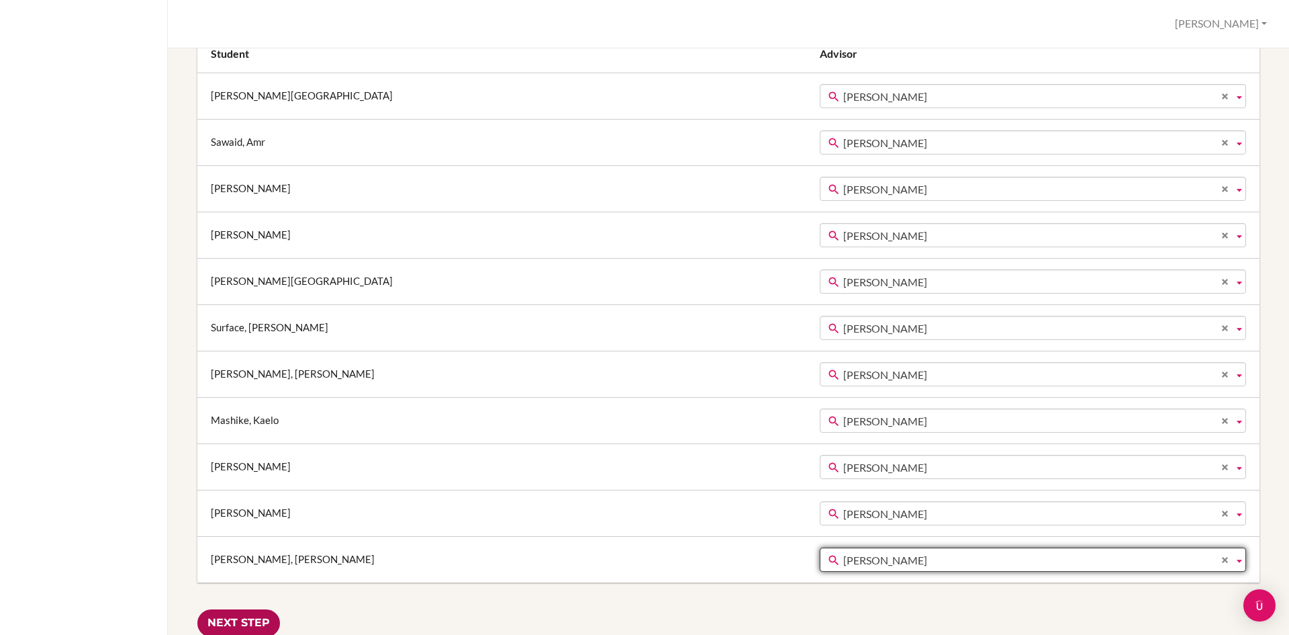
click at [248, 629] on input "Next Step" at bounding box center [238, 623] width 83 height 28
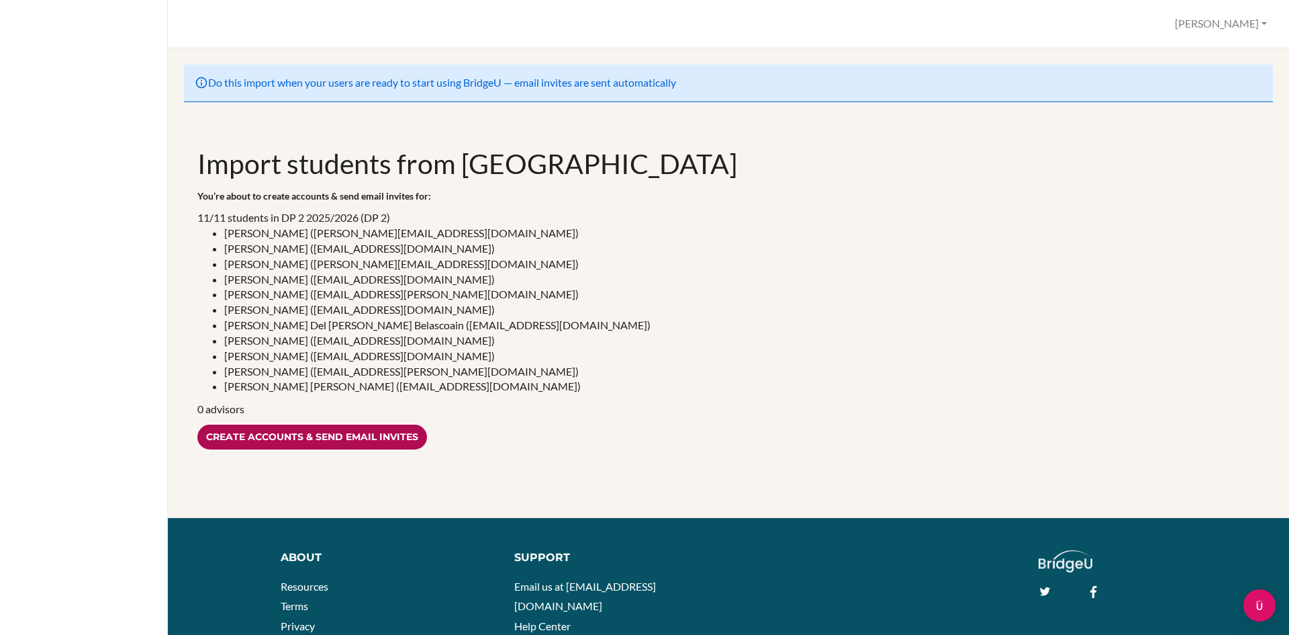
click at [367, 445] on input "Create accounts & send email invites" at bounding box center [312, 436] width 230 height 25
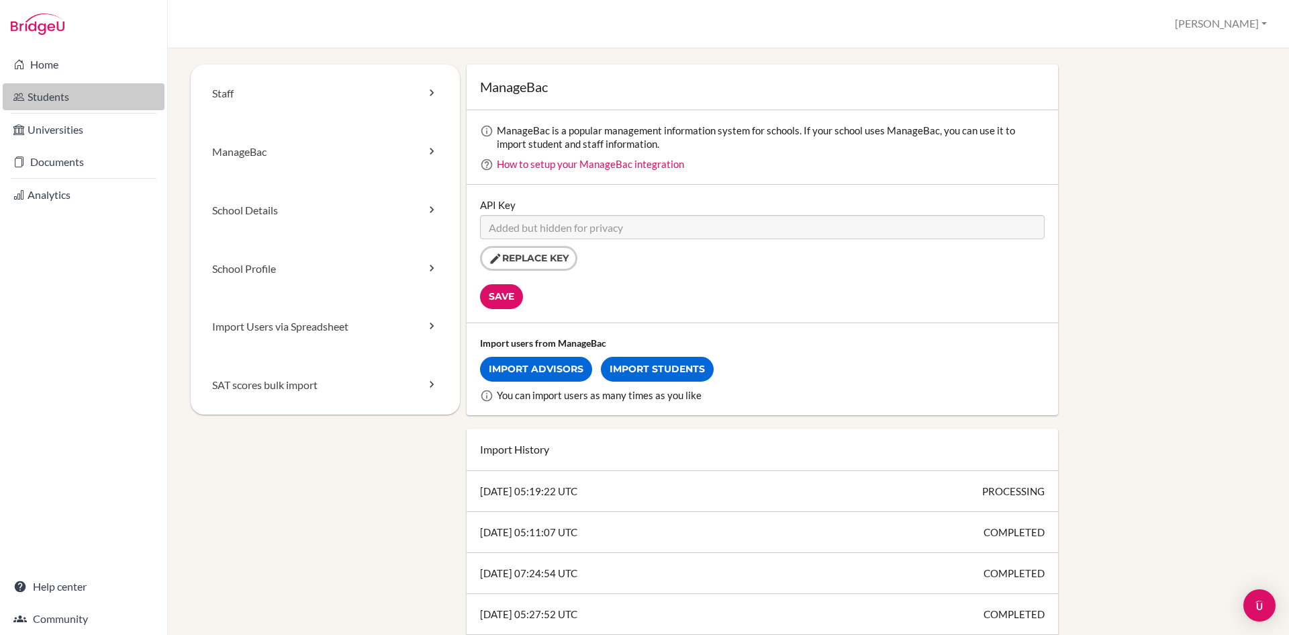
click at [70, 97] on link "Students" at bounding box center [84, 96] width 162 height 27
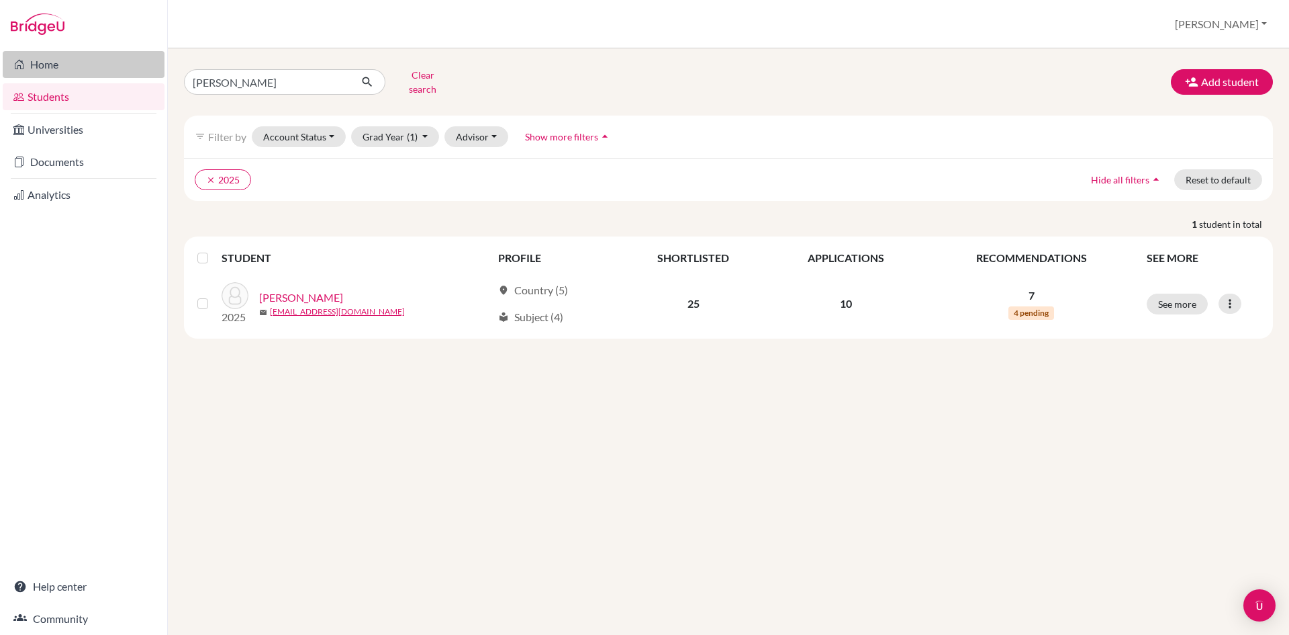
click at [81, 64] on link "Home" at bounding box center [84, 64] width 162 height 27
